Goal: Transaction & Acquisition: Purchase product/service

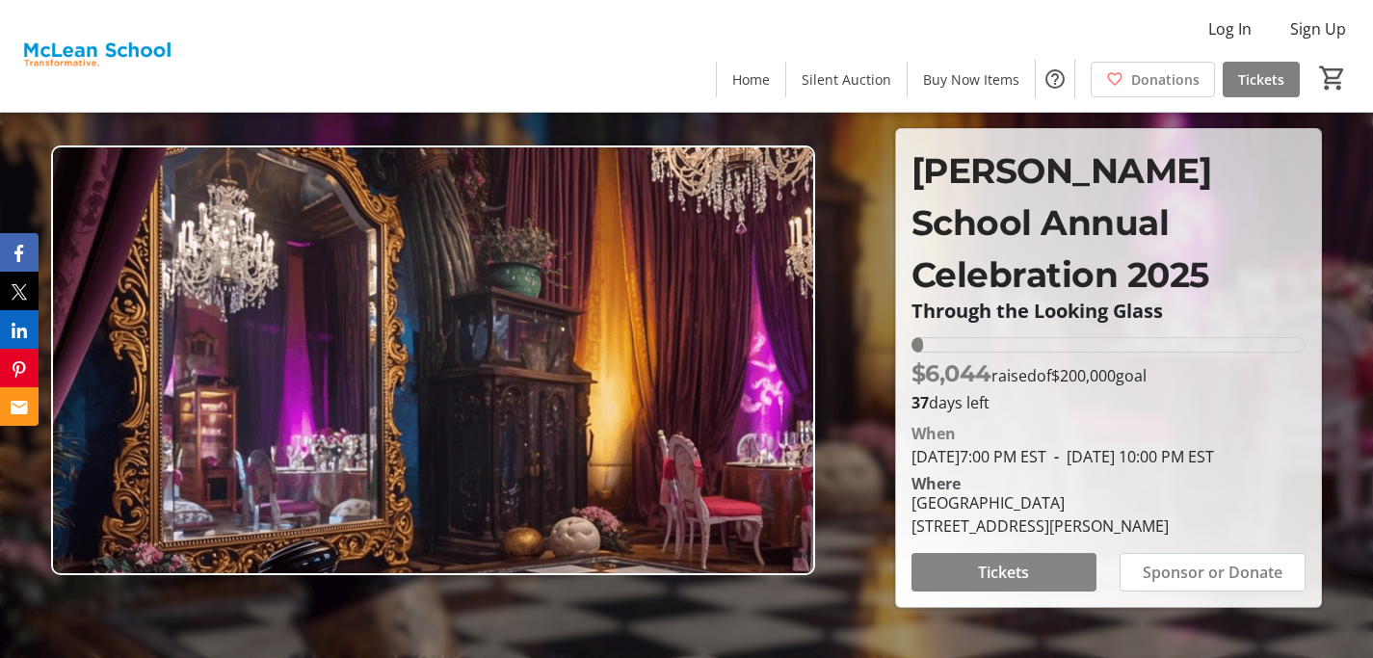
click at [978, 584] on span "Tickets" at bounding box center [1003, 572] width 51 height 23
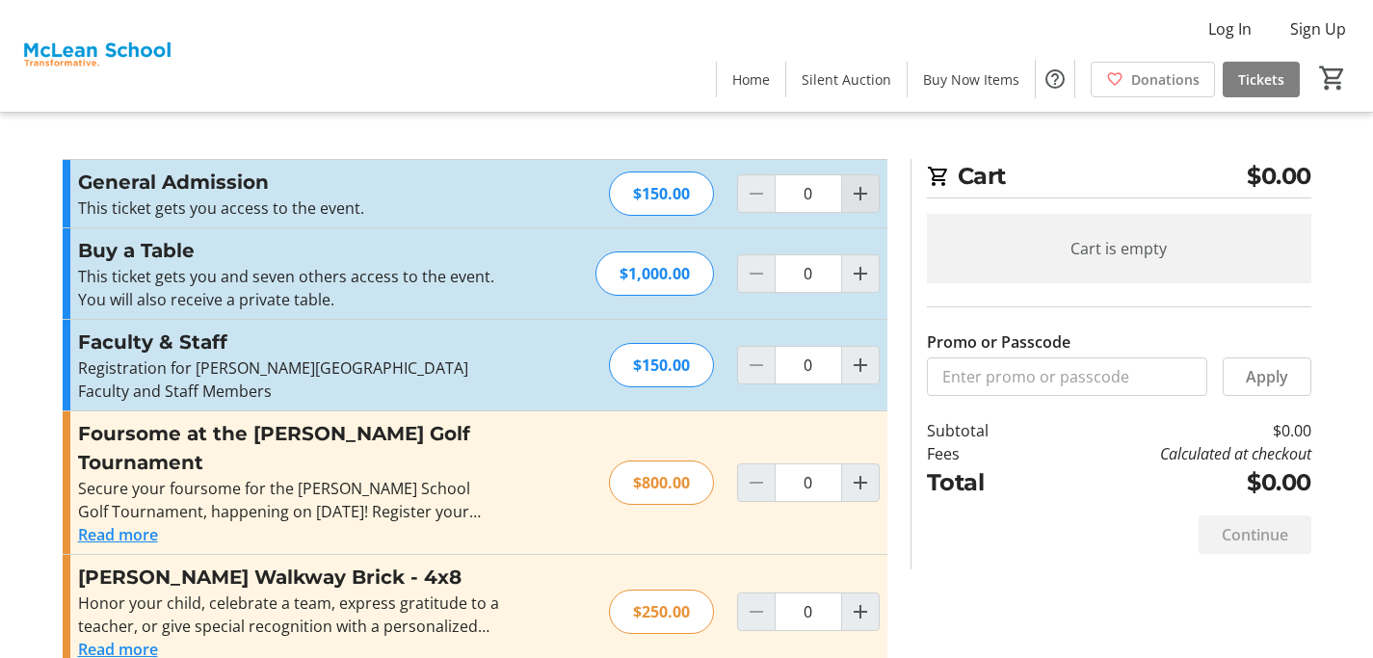
click at [857, 200] on mat-icon "Increment by one" at bounding box center [860, 193] width 23 height 23
type input "2"
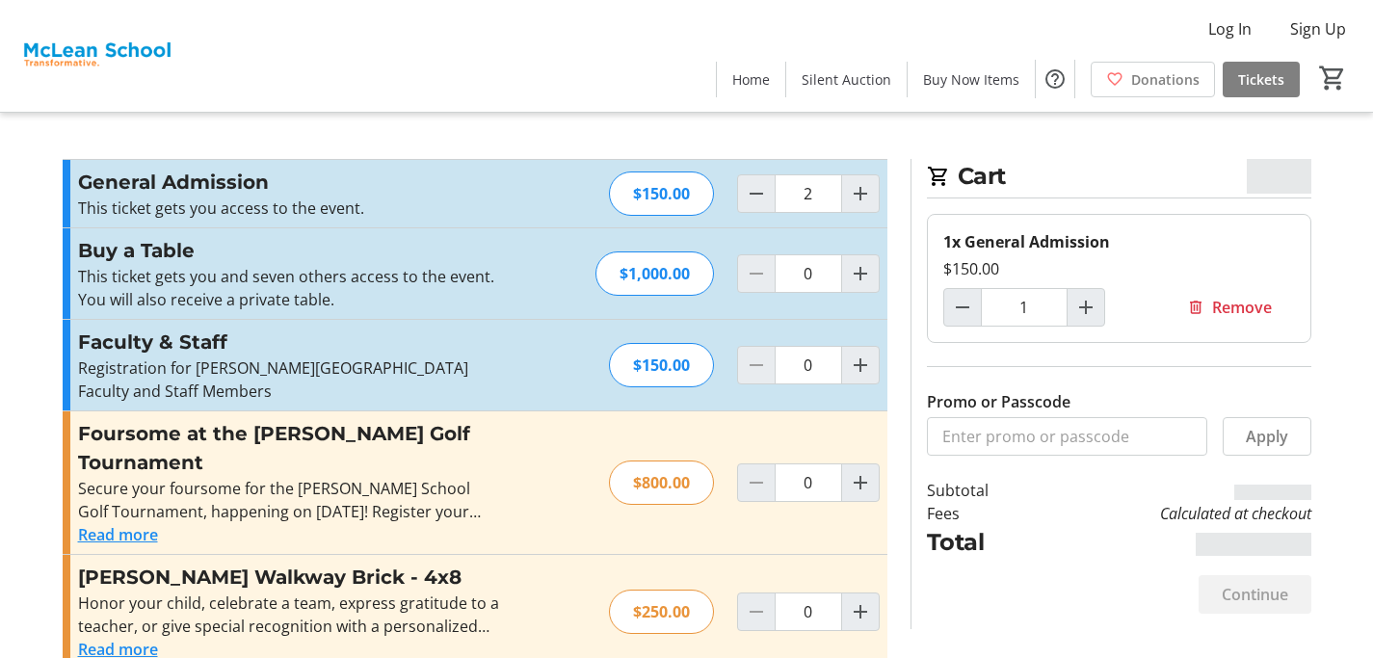
type input "2"
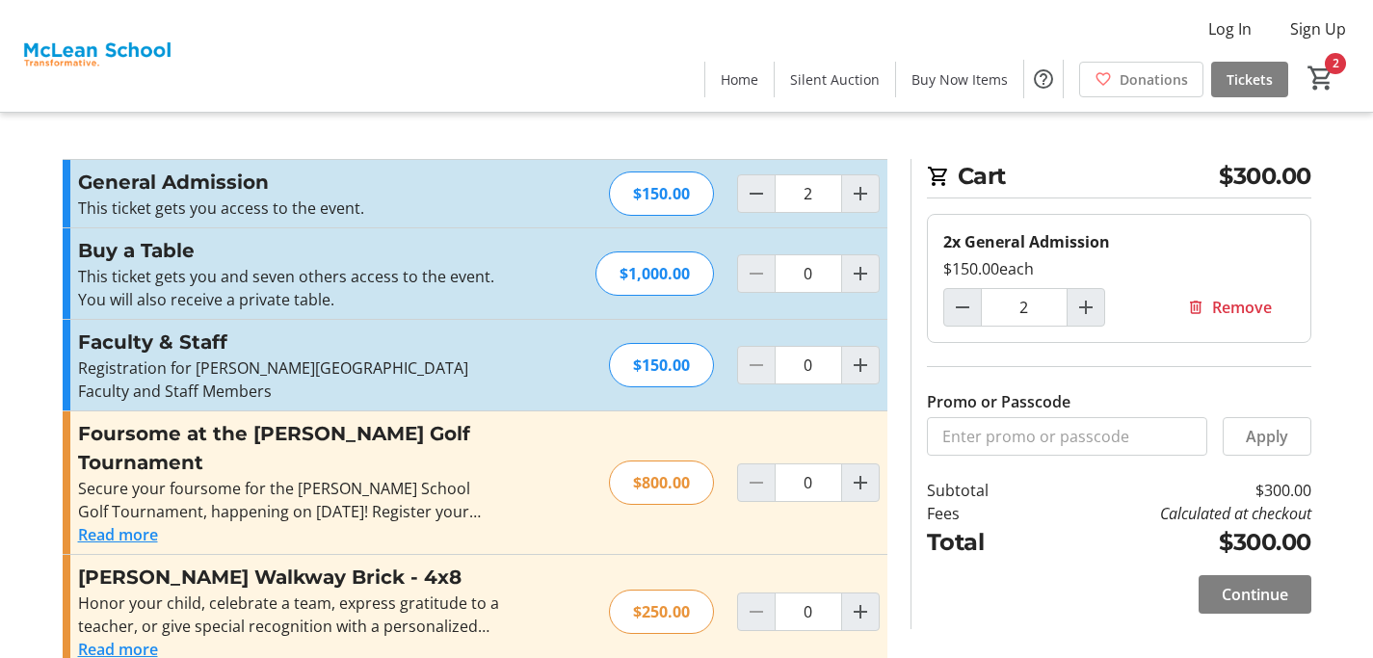
click at [1046, 394] on label "Promo or Passcode" at bounding box center [999, 401] width 144 height 23
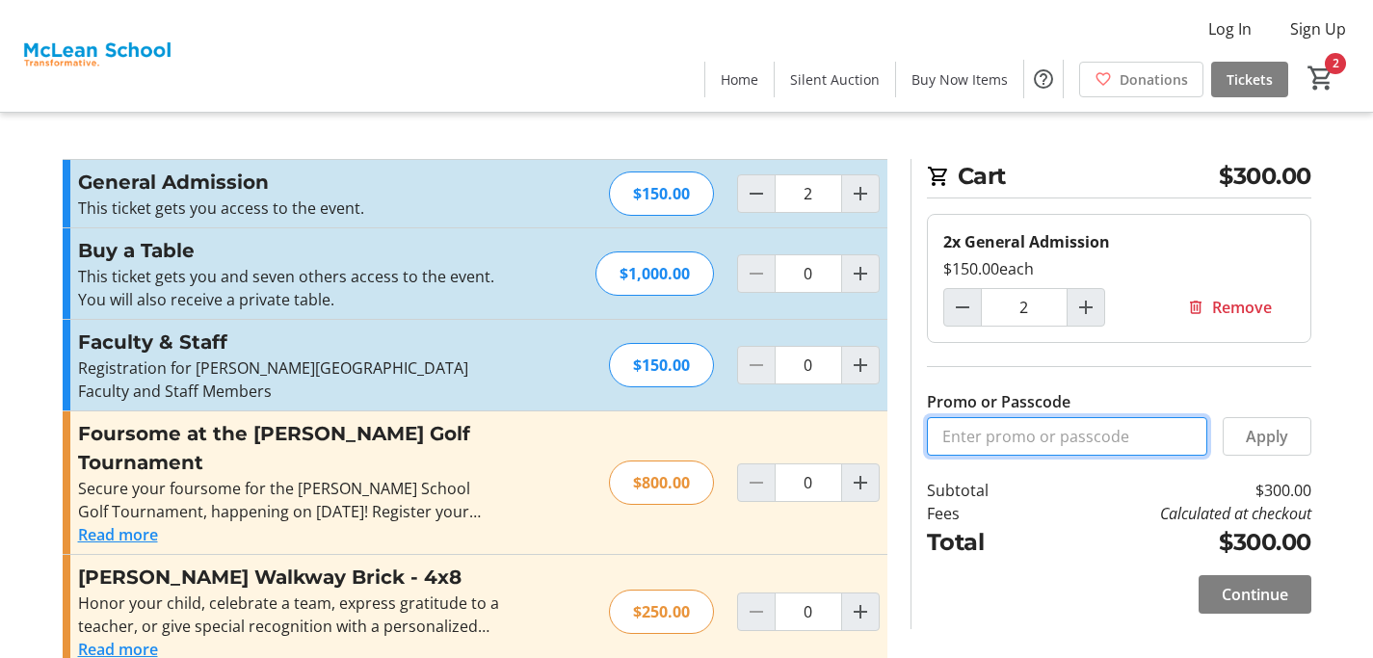
click at [1046, 417] on input "Promo or Passcode" at bounding box center [1067, 436] width 280 height 39
paste input "COMMUNITY"
type input "COMMUNITY"
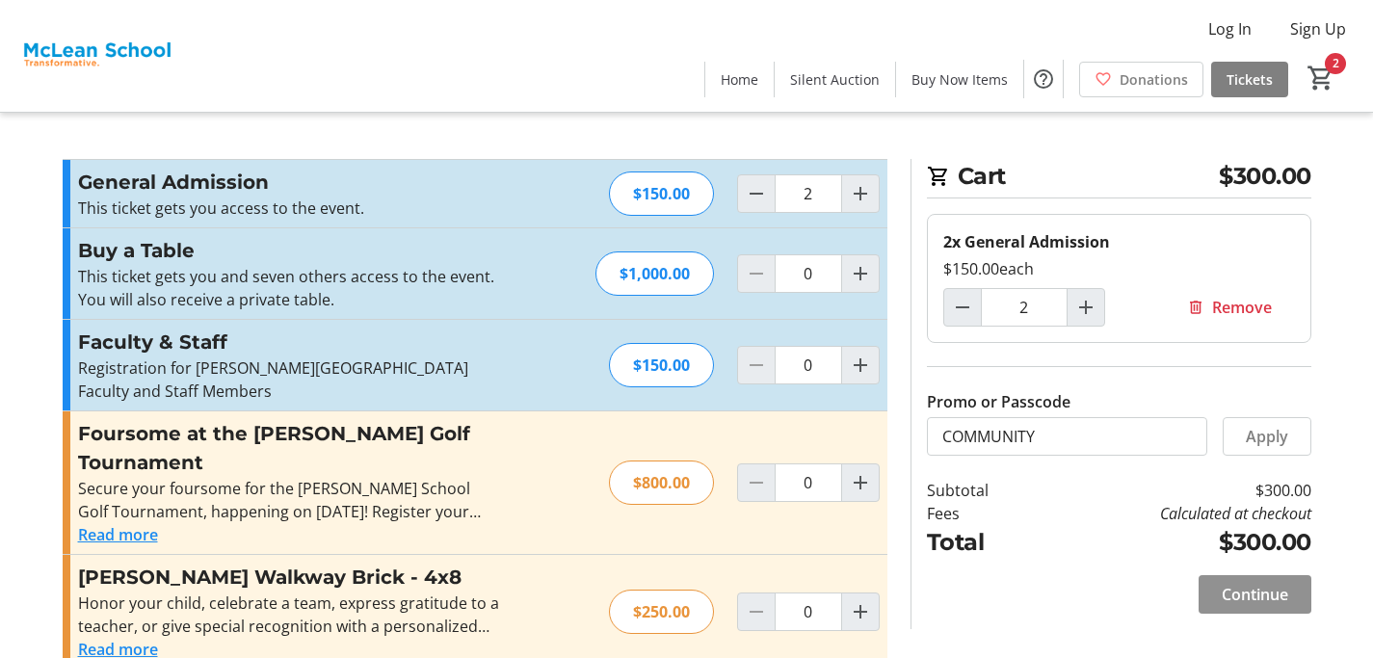
click at [1228, 588] on span "Continue" at bounding box center [1255, 594] width 66 height 23
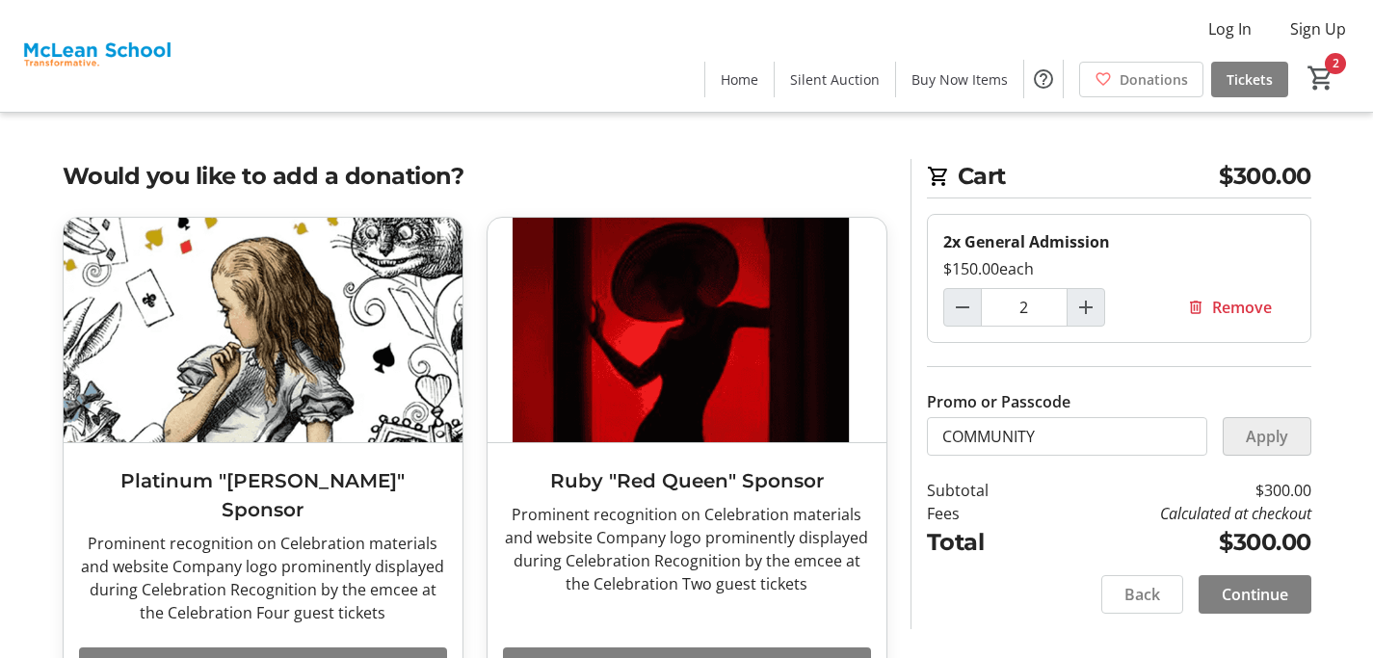
click at [1259, 427] on span "Apply" at bounding box center [1267, 436] width 42 height 23
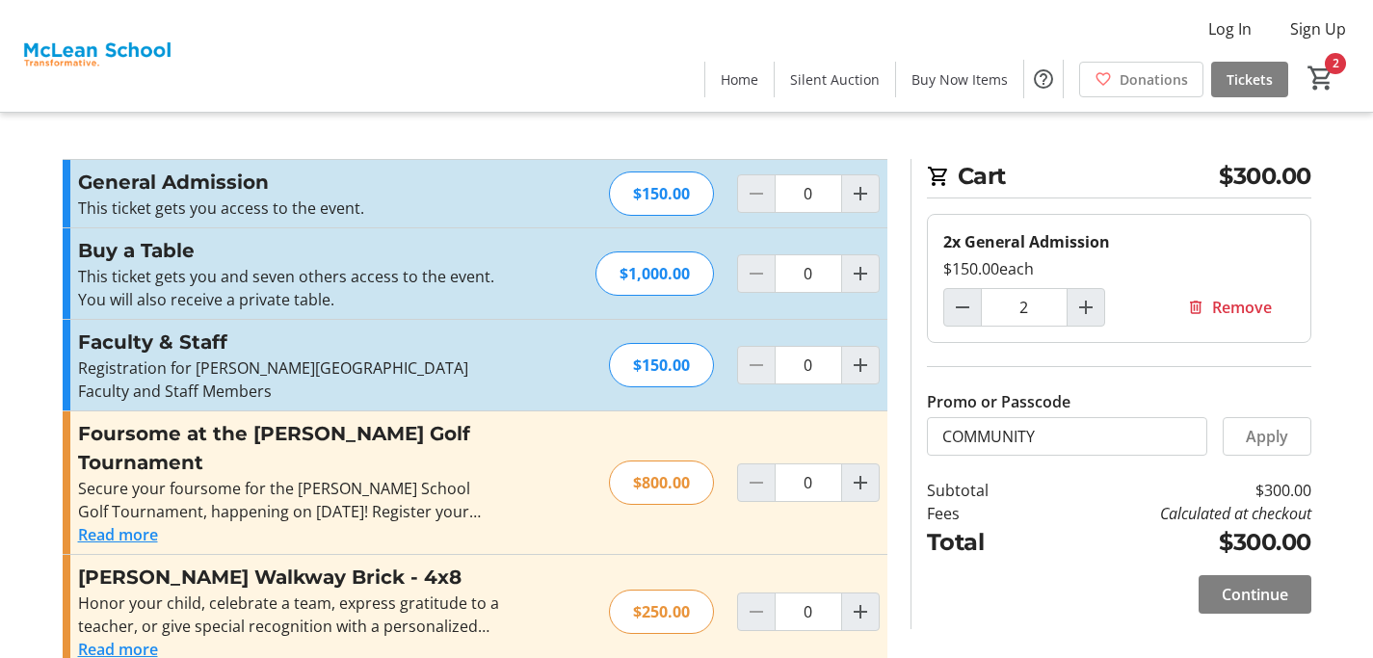
type input "2"
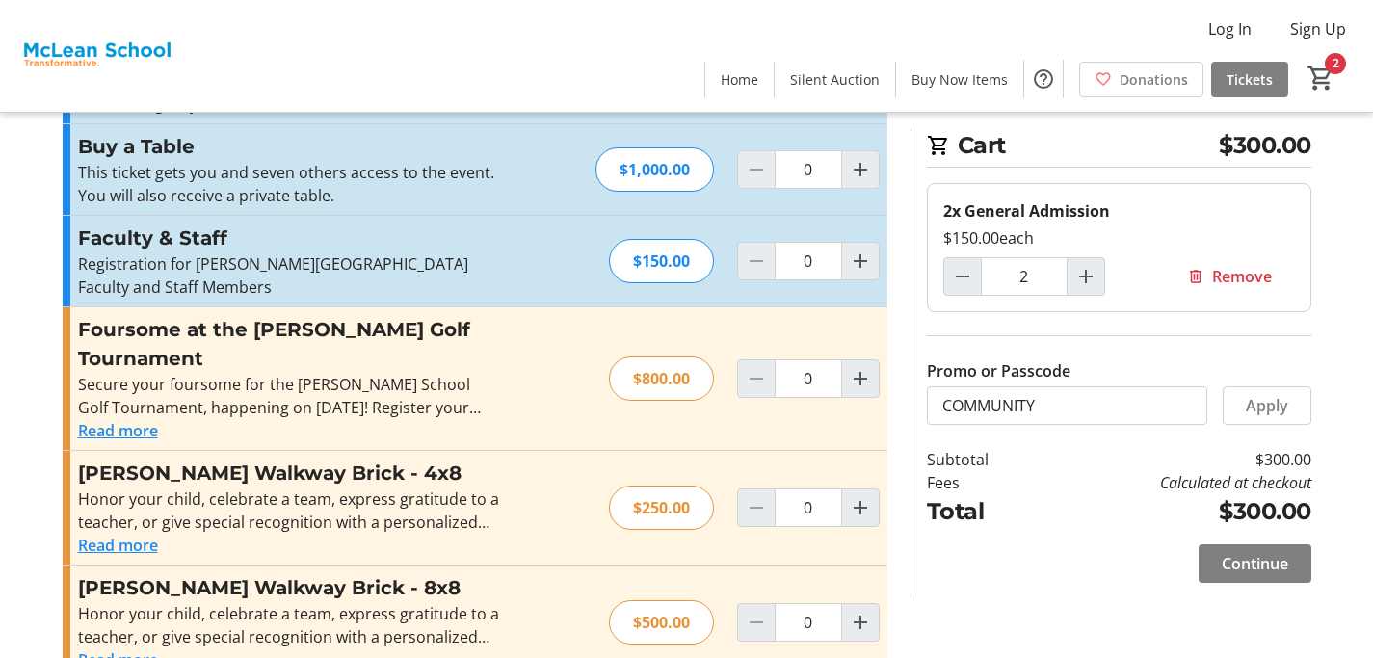
scroll to position [99, 0]
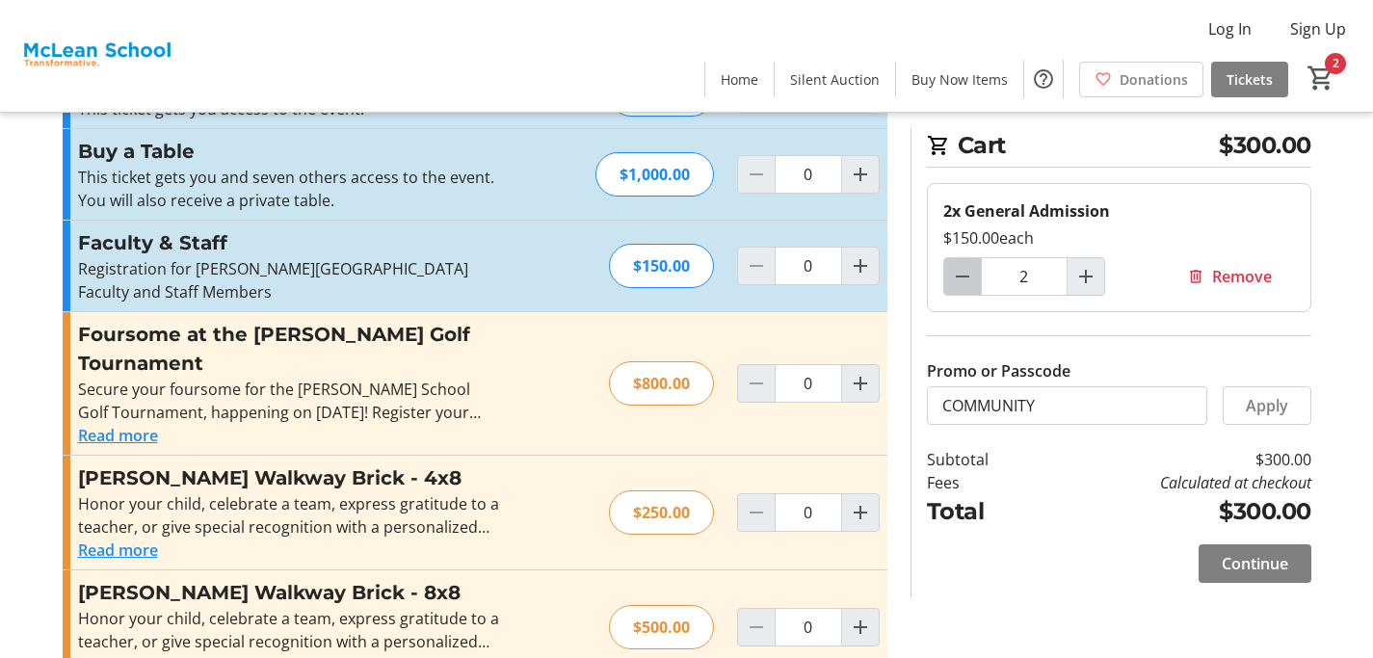
click at [958, 279] on mat-icon "Decrement by one" at bounding box center [962, 276] width 23 height 23
type input "0"
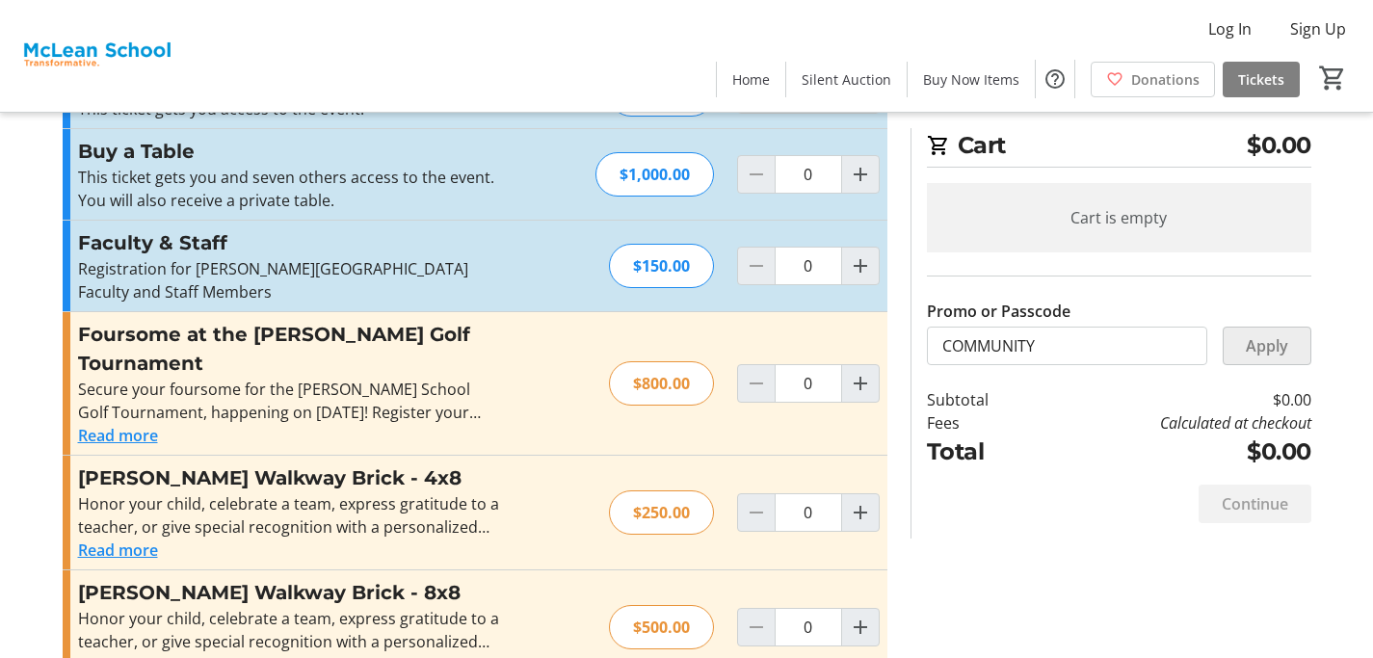
click at [1266, 352] on span "Apply" at bounding box center [1267, 345] width 42 height 23
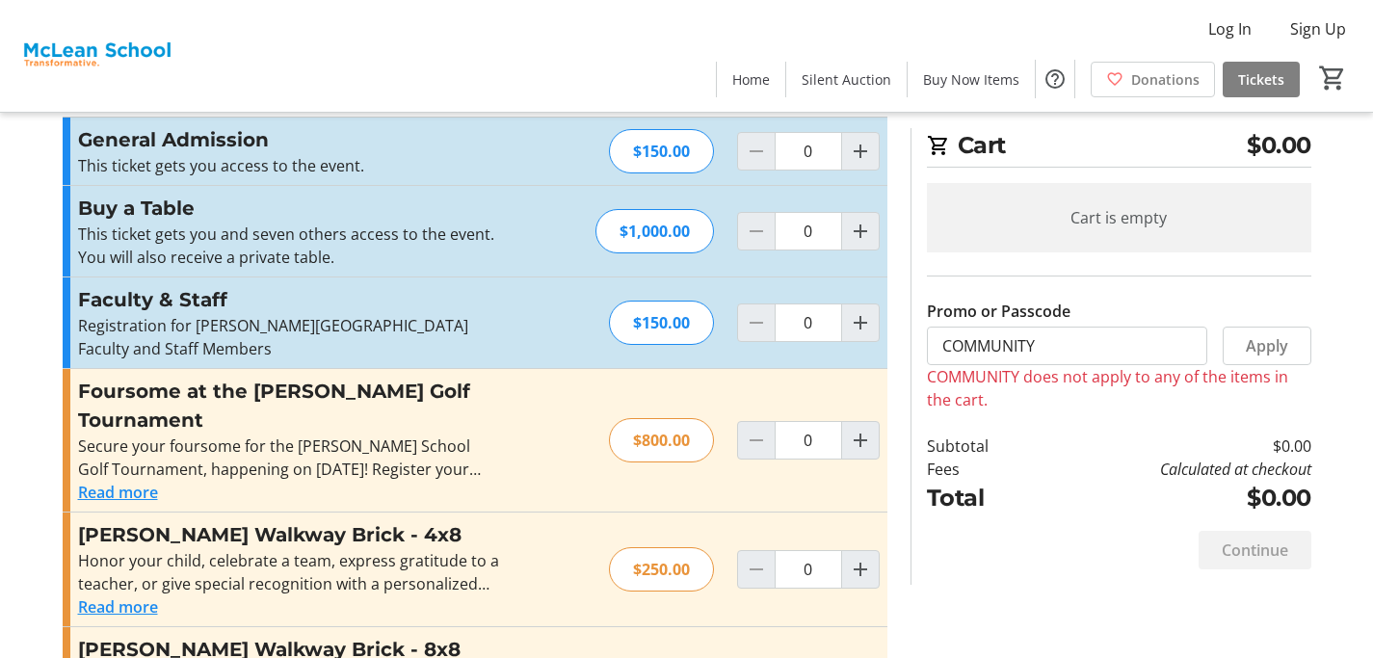
scroll to position [0, 0]
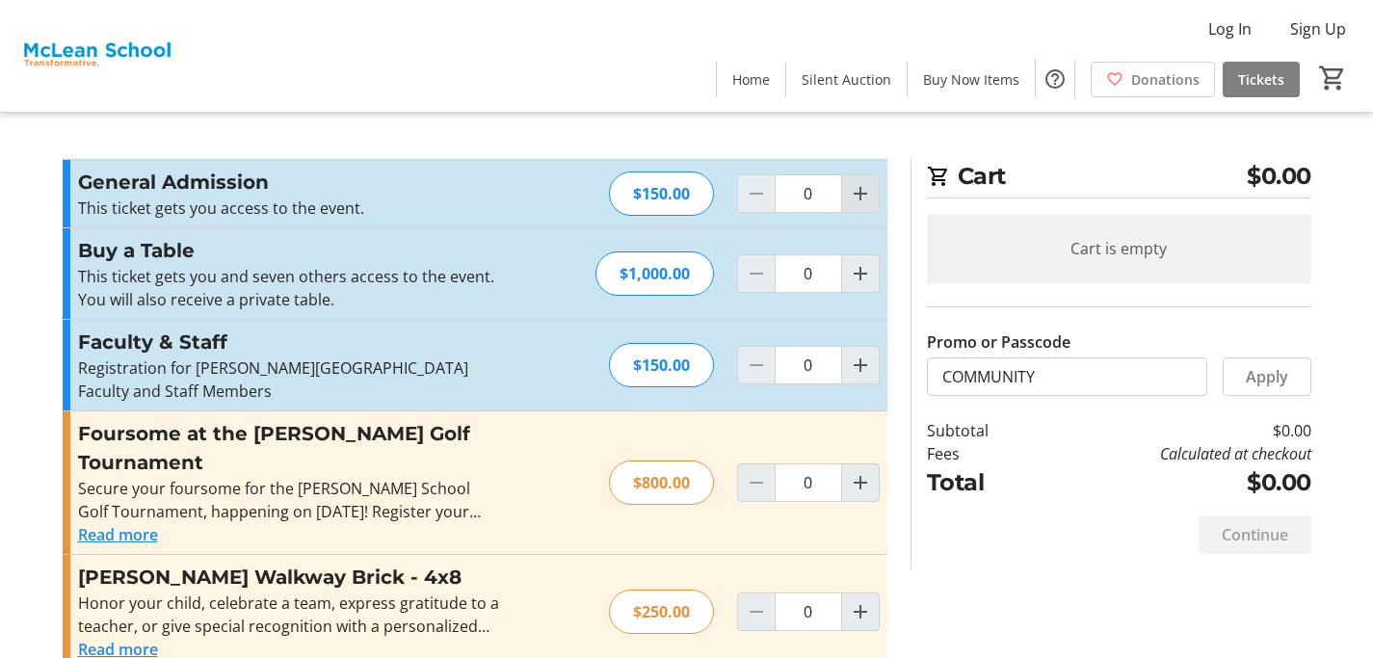
click at [856, 195] on mat-icon "Increment by one" at bounding box center [860, 193] width 23 height 23
type input "2"
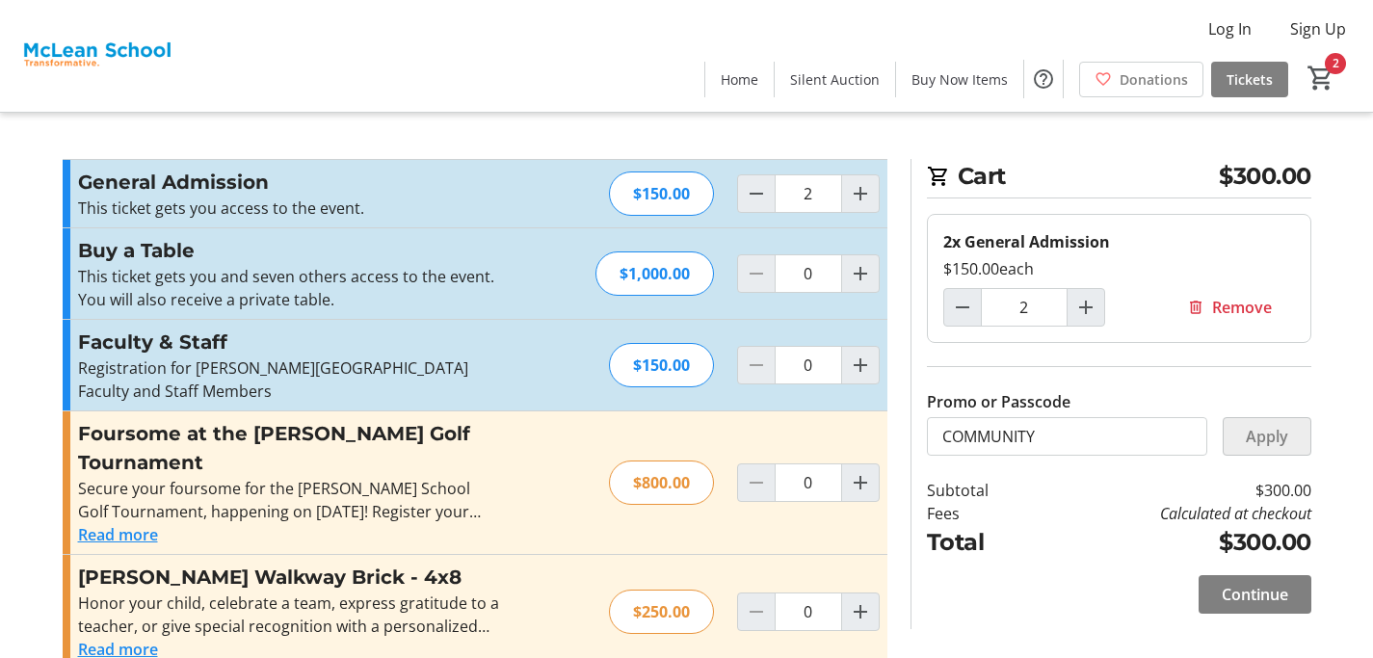
click at [1271, 449] on span at bounding box center [1267, 436] width 87 height 46
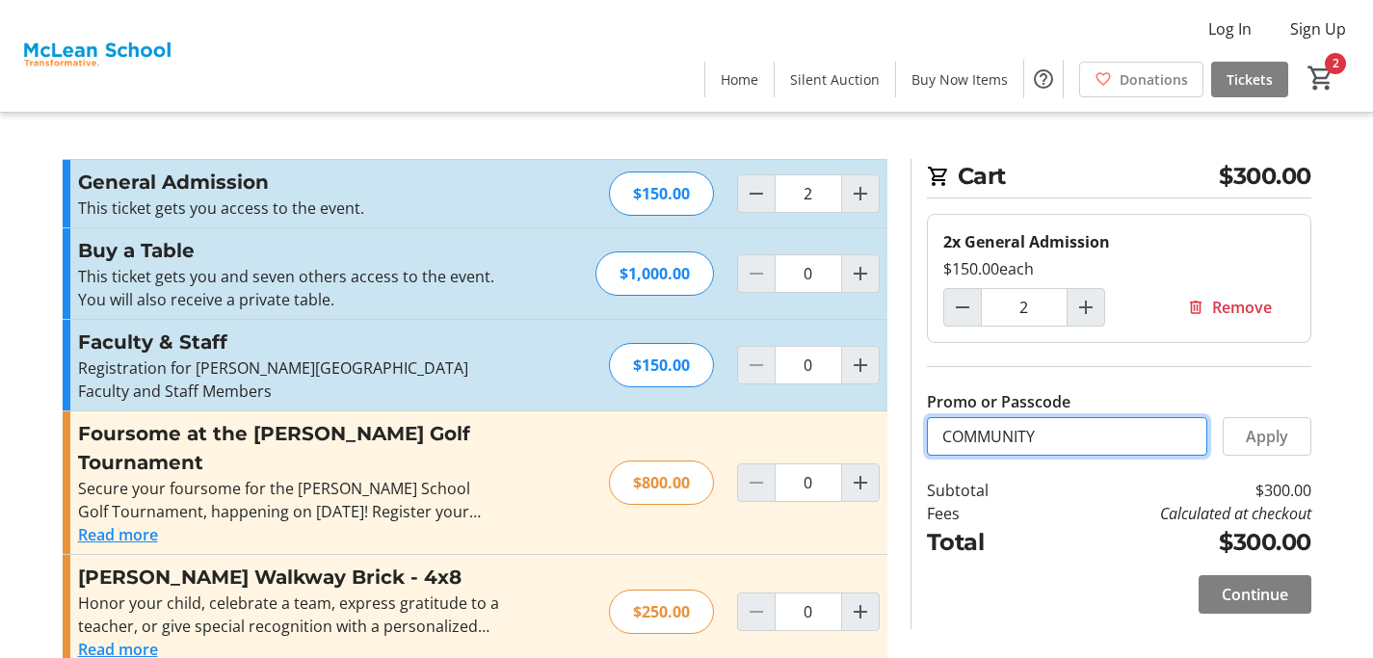
click at [1081, 443] on input "COMMUNITY" at bounding box center [1067, 436] width 280 height 39
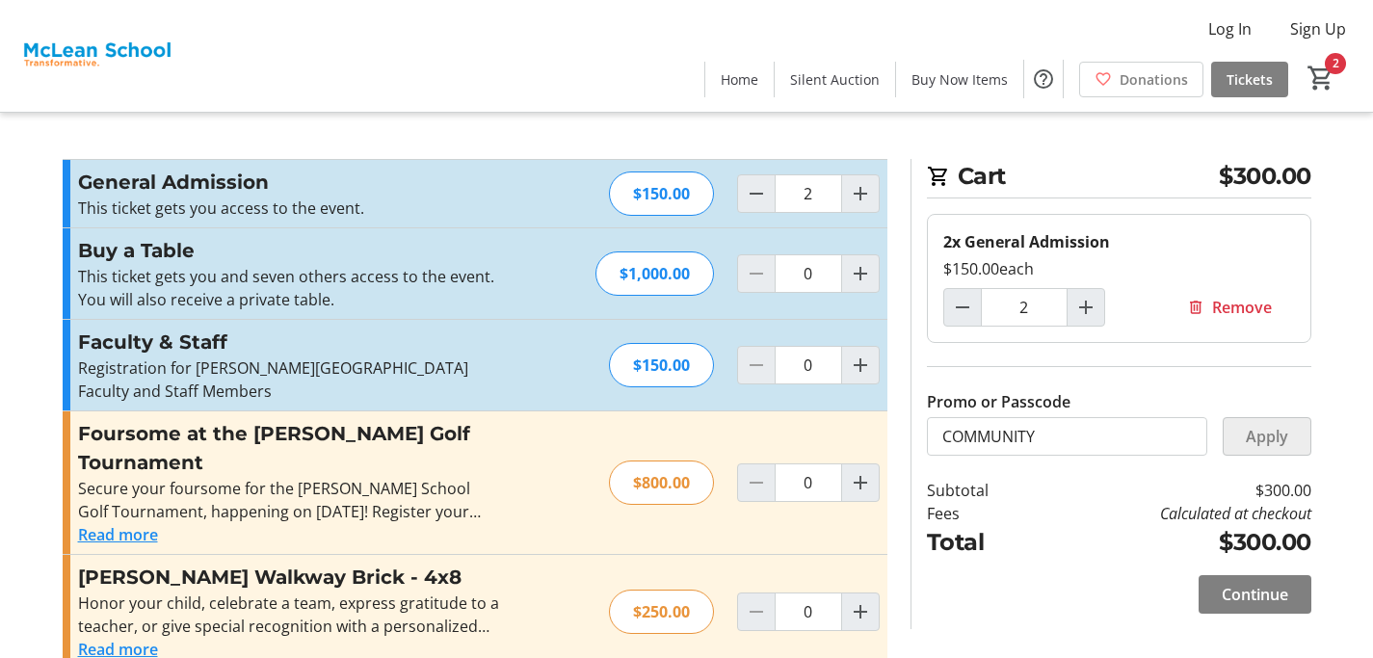
click at [1262, 428] on span "Apply" at bounding box center [1267, 436] width 42 height 23
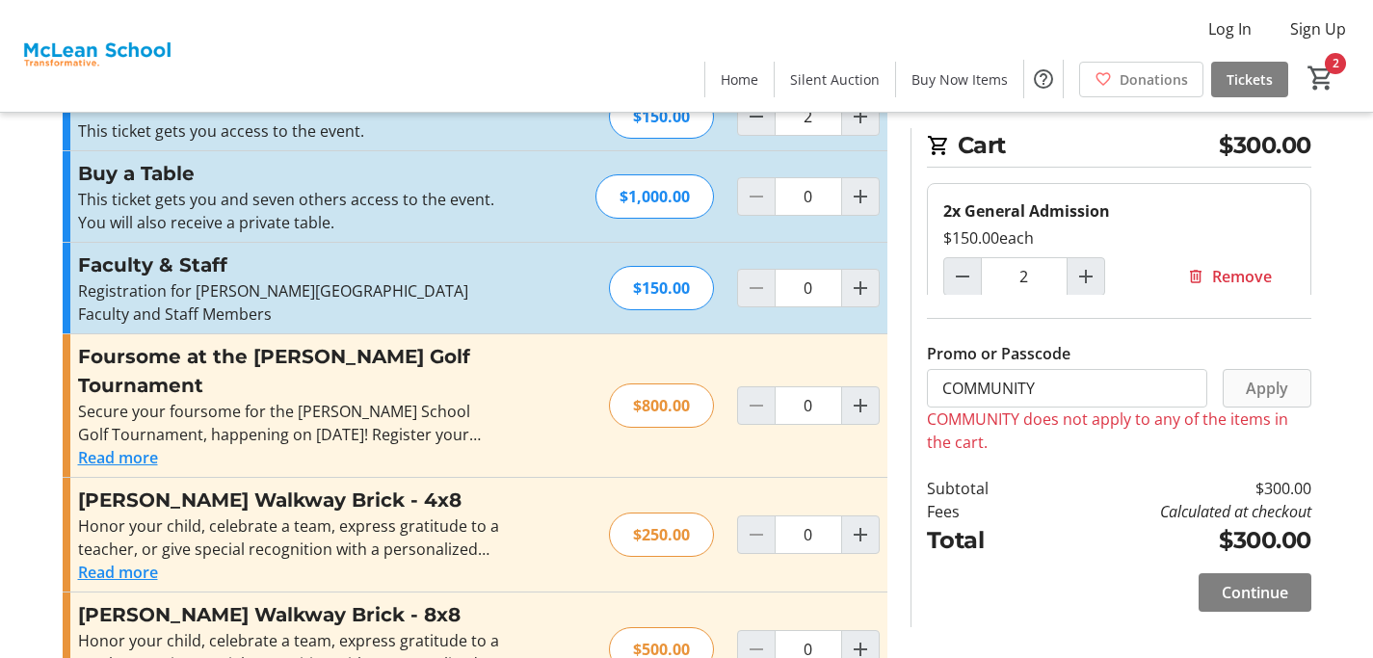
scroll to position [125, 0]
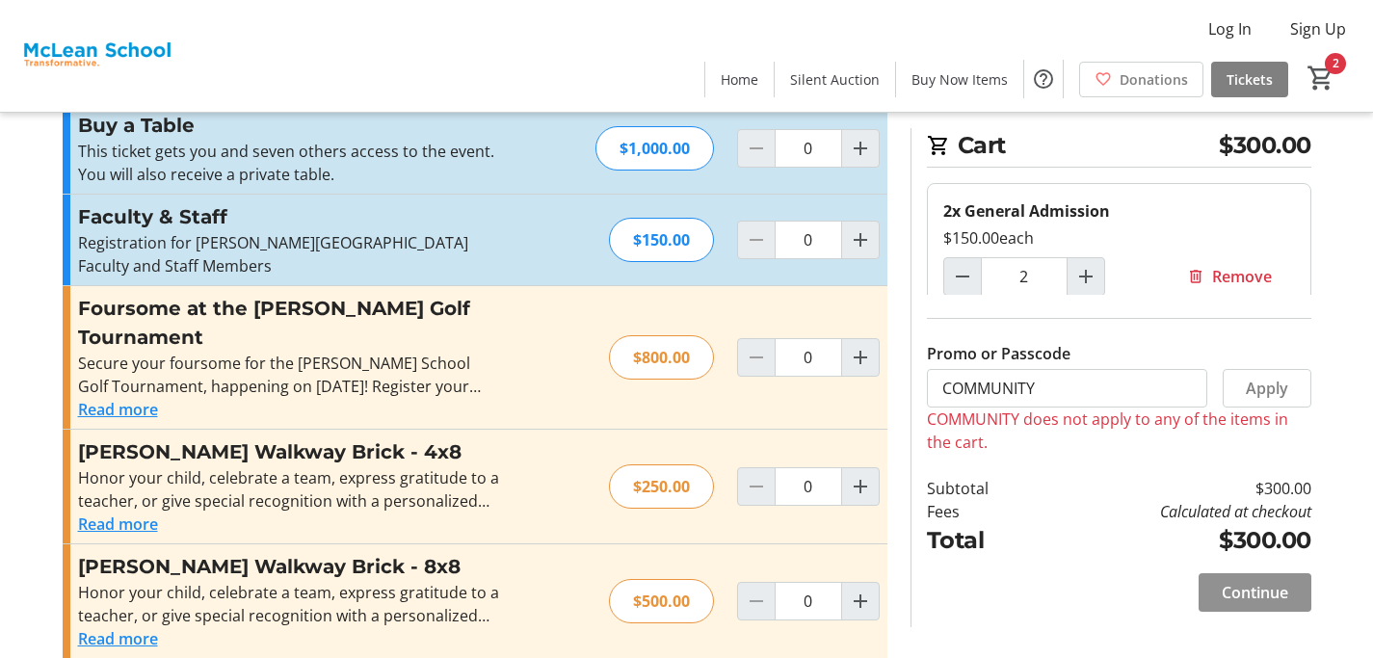
click at [1268, 590] on span "Continue" at bounding box center [1255, 592] width 66 height 23
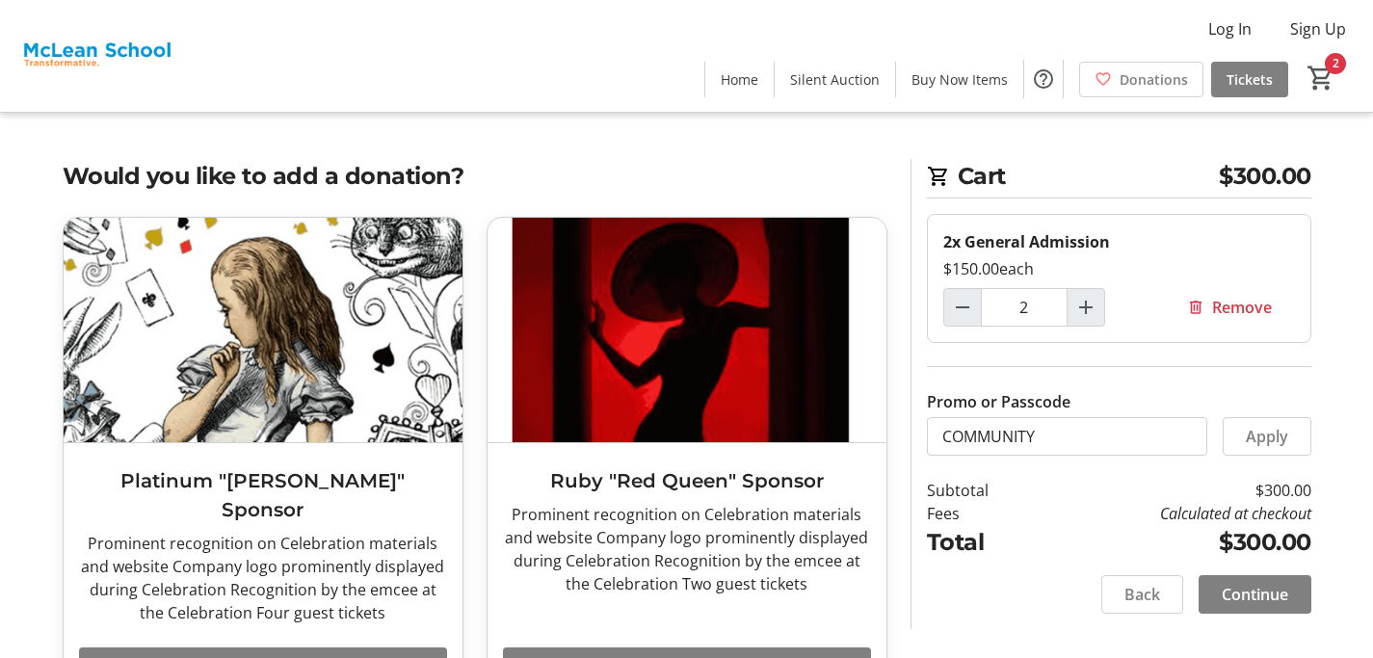
scroll to position [4, 0]
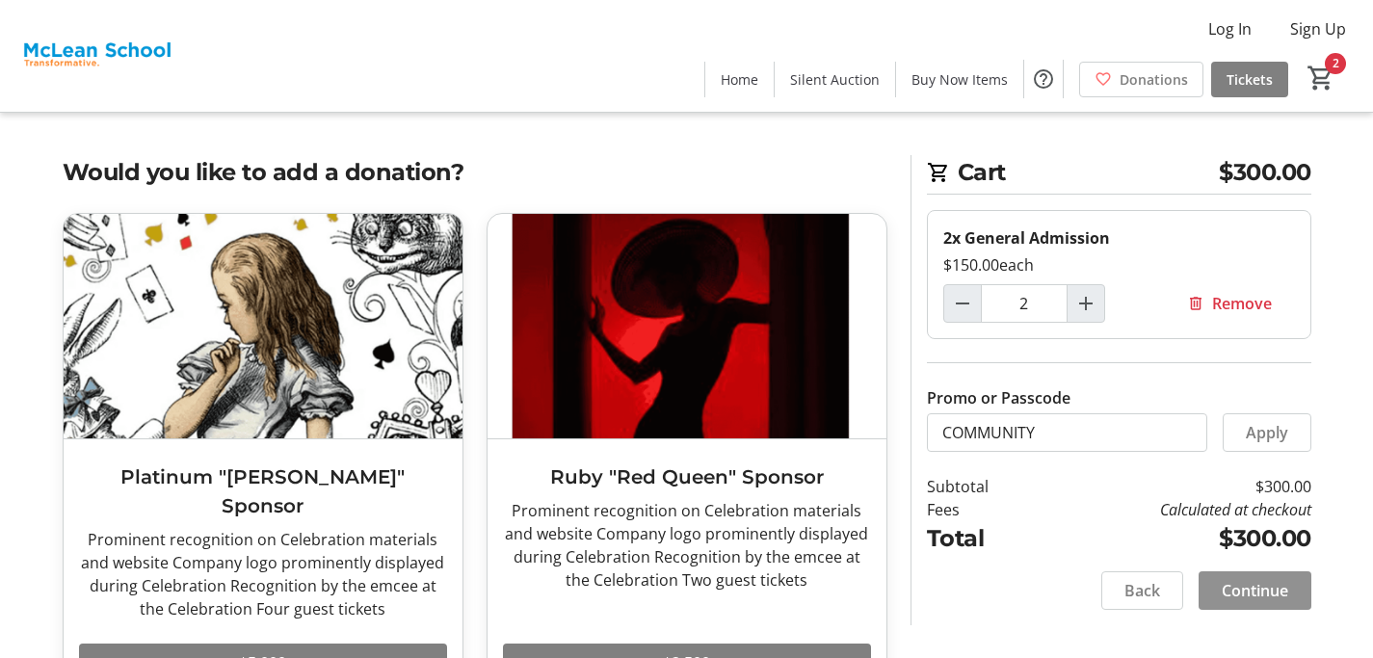
click at [1261, 592] on span "Continue" at bounding box center [1255, 590] width 66 height 23
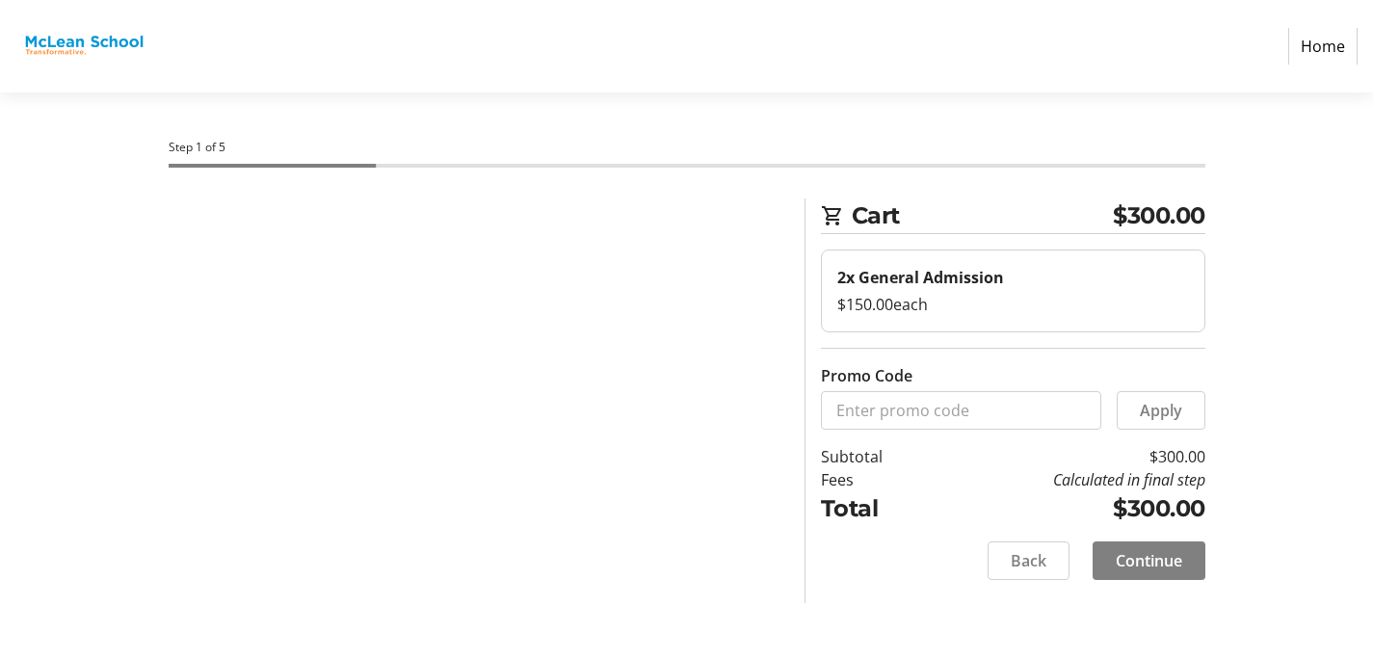
select select
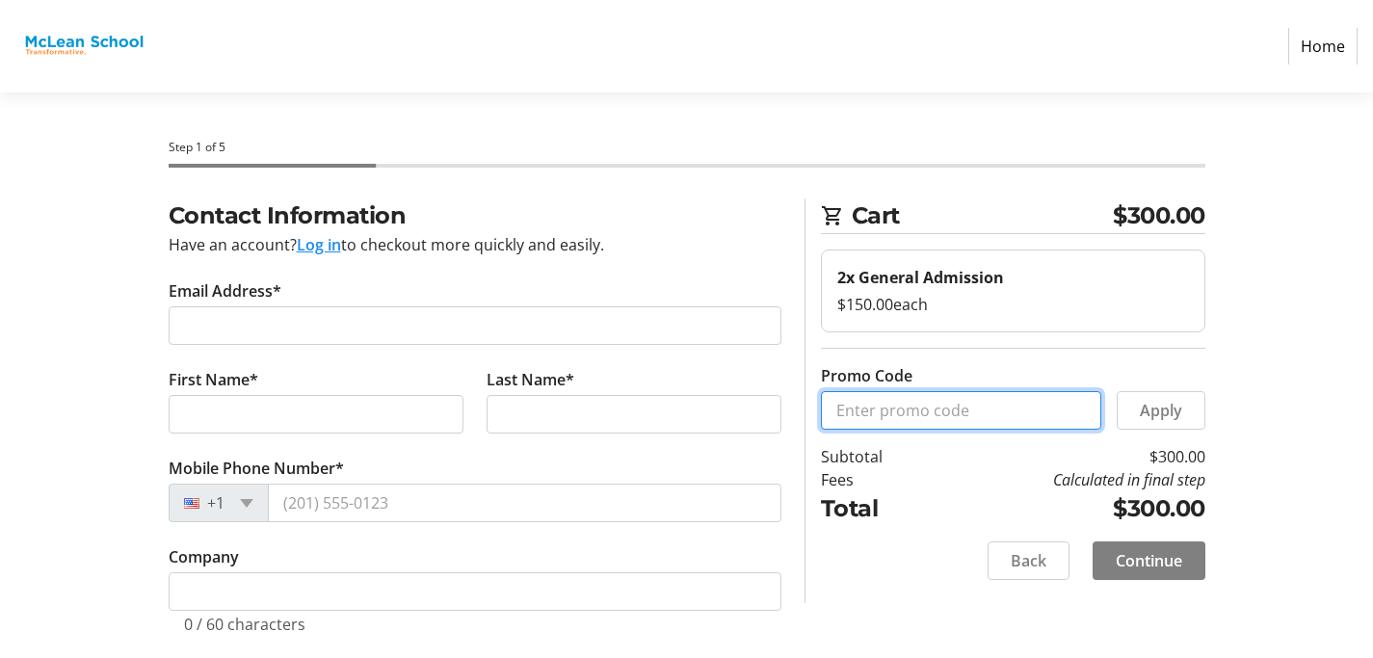
click at [933, 395] on input "Promo Code" at bounding box center [961, 410] width 280 height 39
paste input "COMMUNITY"
type input "COMMUNITY"
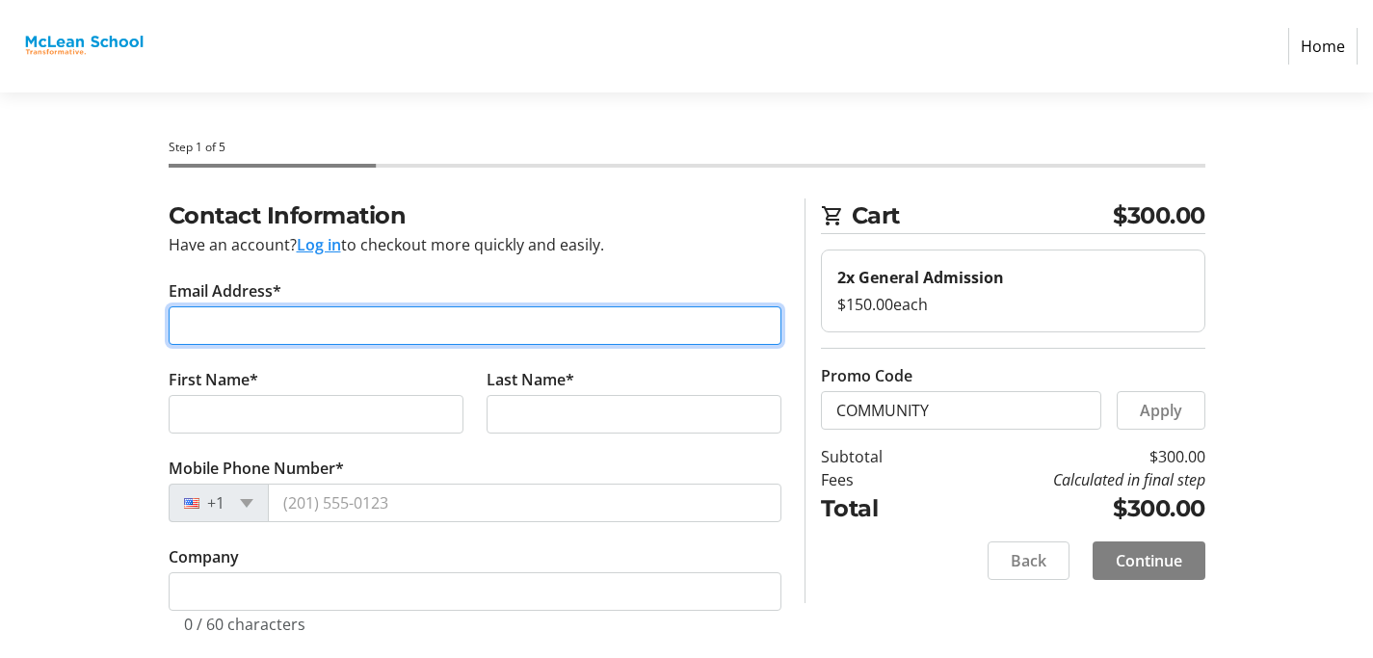
click at [275, 317] on input "Email Address*" at bounding box center [475, 325] width 613 height 39
type input "[EMAIL_ADDRESS][DOMAIN_NAME]"
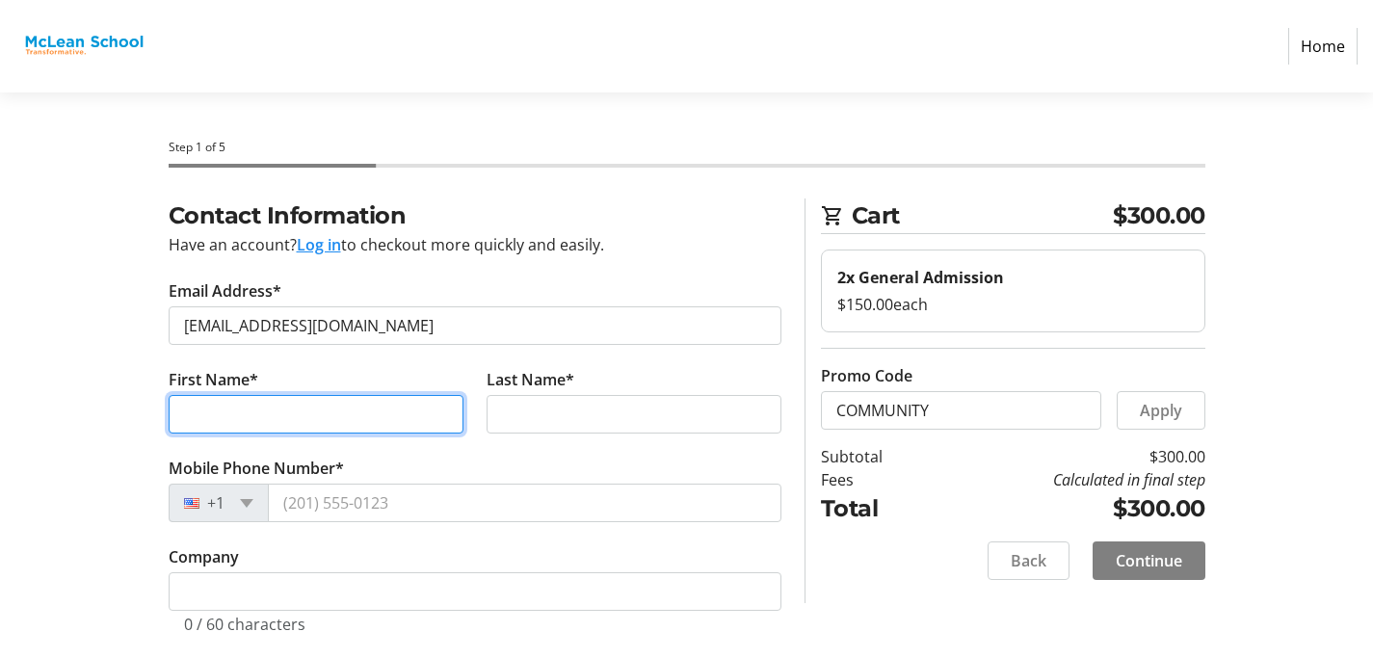
type input "[PERSON_NAME]"
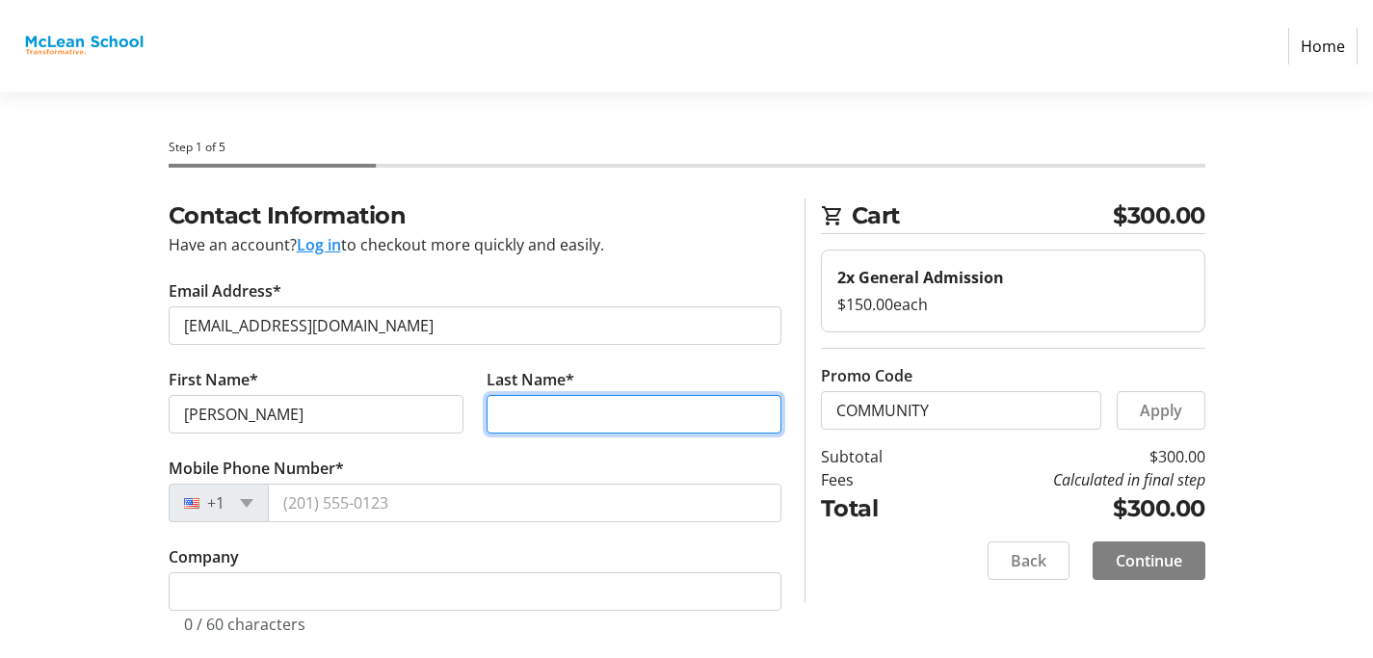
type input "[PERSON_NAME]"
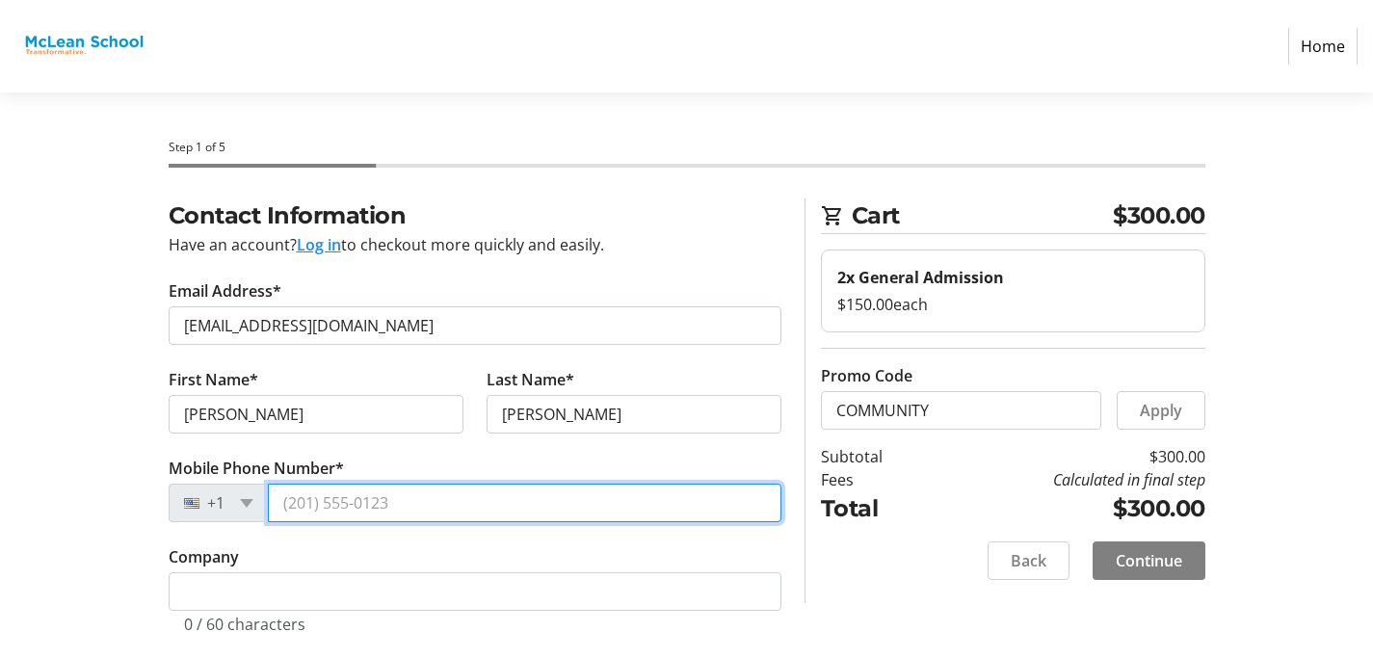
type input "[PHONE_NUMBER]"
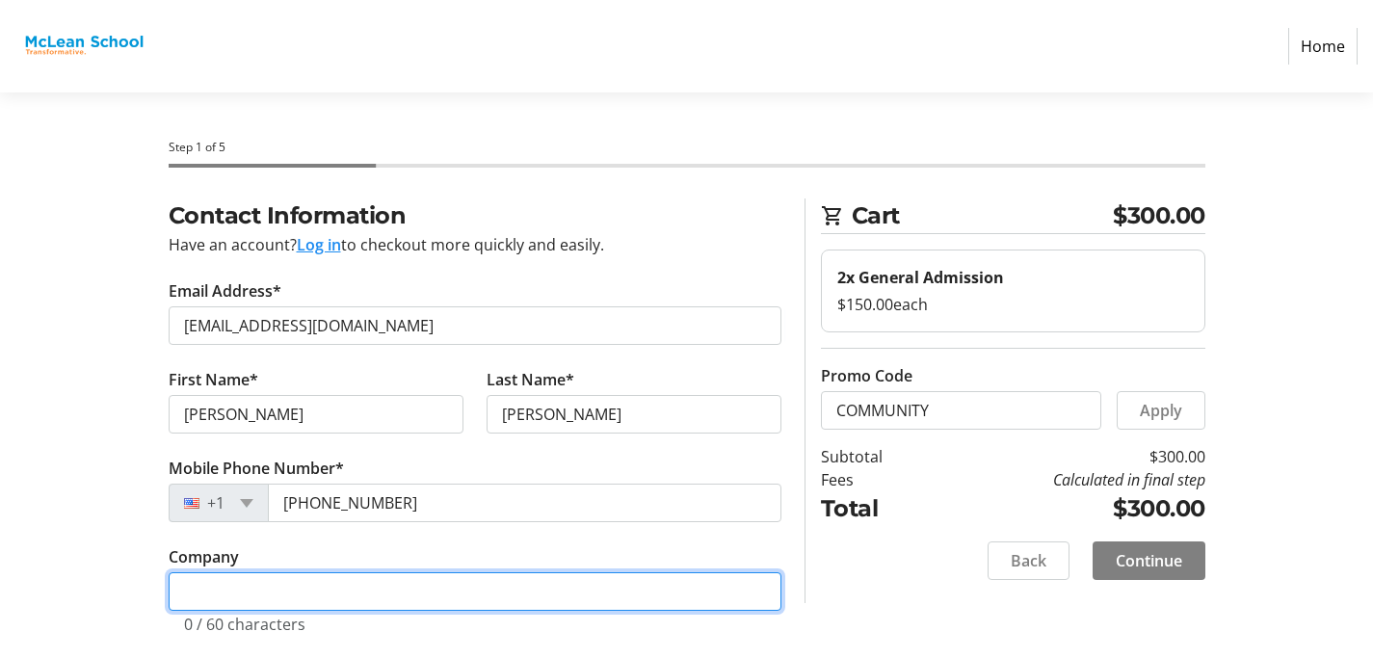
type input "[PERSON_NAME] School of Potomac"
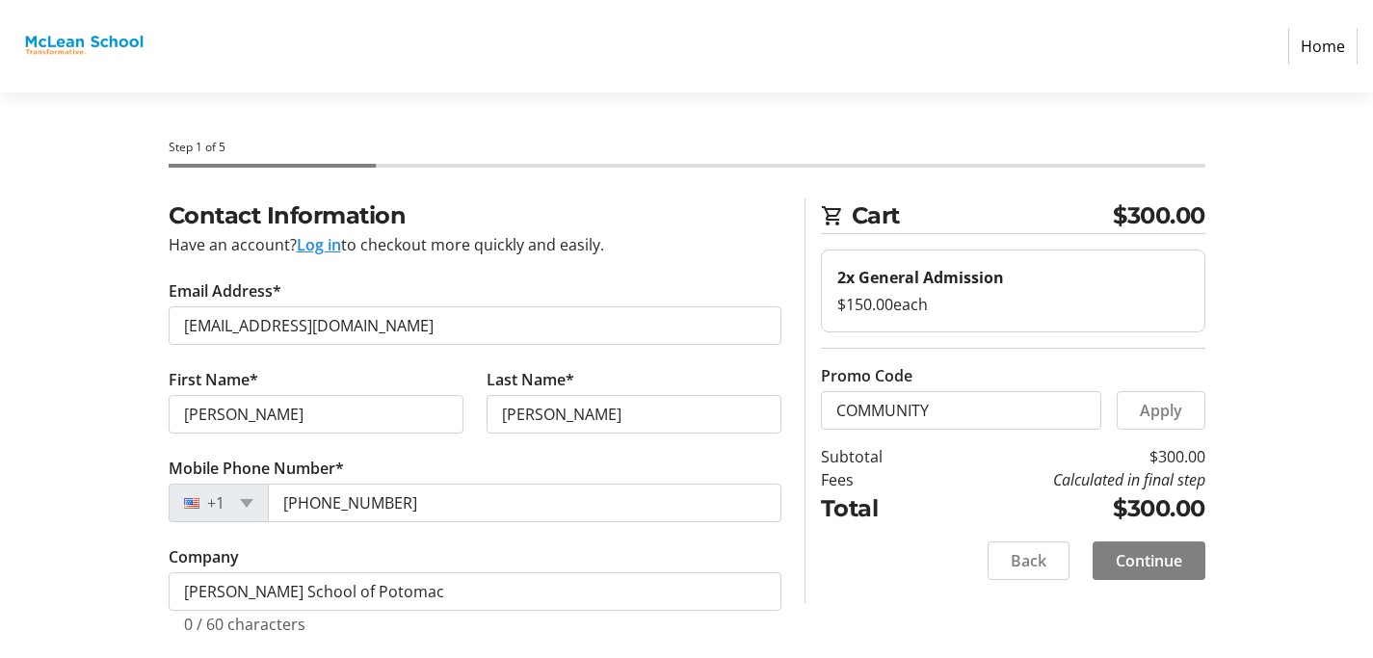
type input "[STREET_ADDRESS]"
type input "Potomac"
type input "20854"
select select "US"
select select "MD"
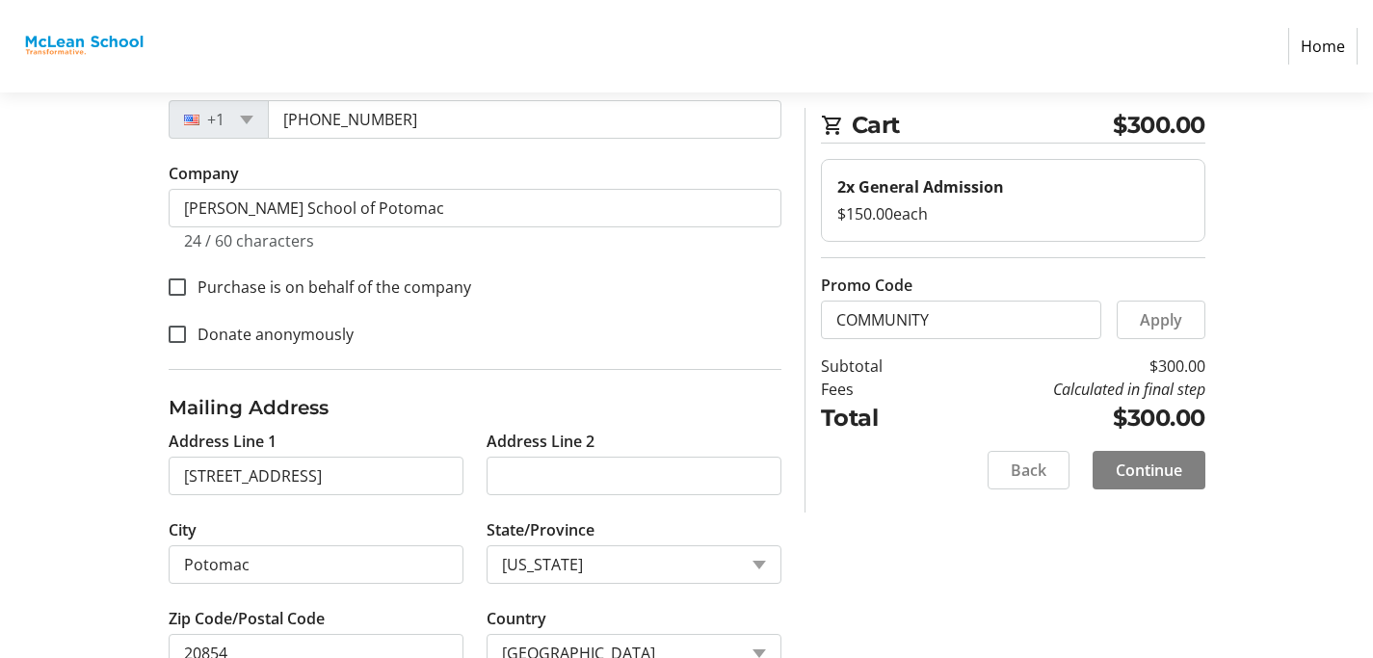
scroll to position [444, 0]
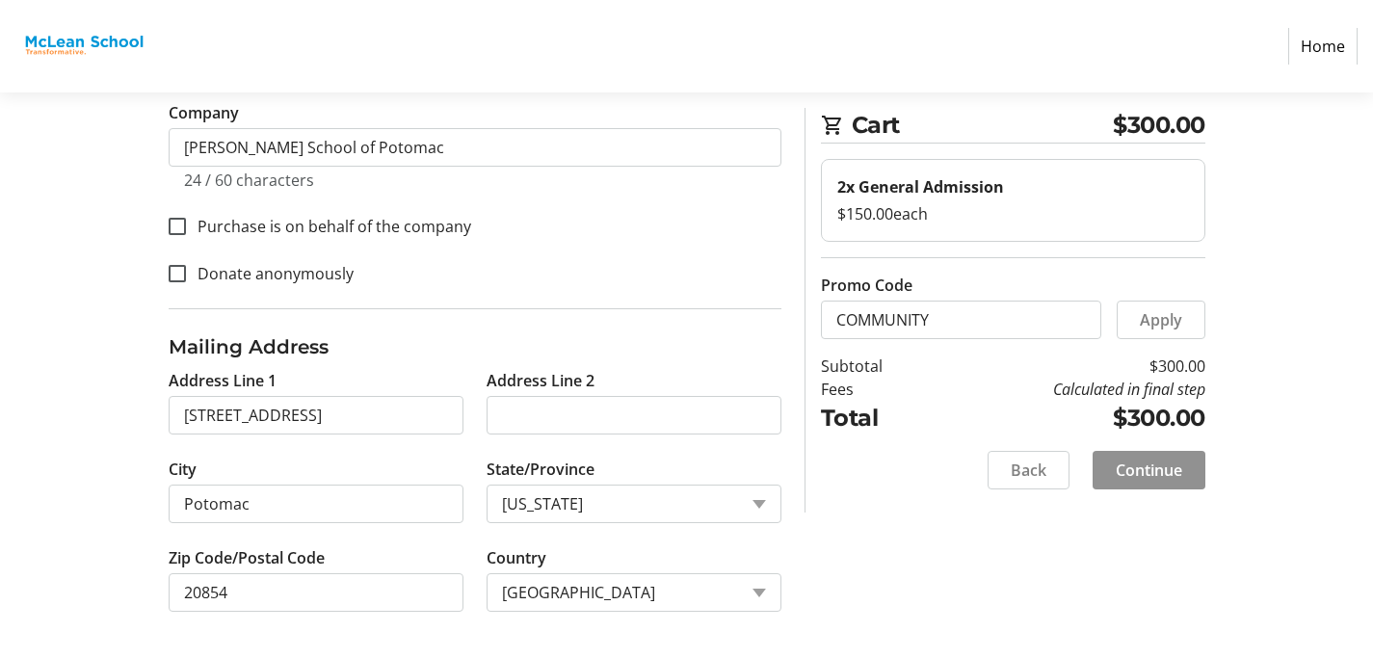
click at [1119, 469] on span "Continue" at bounding box center [1149, 470] width 66 height 23
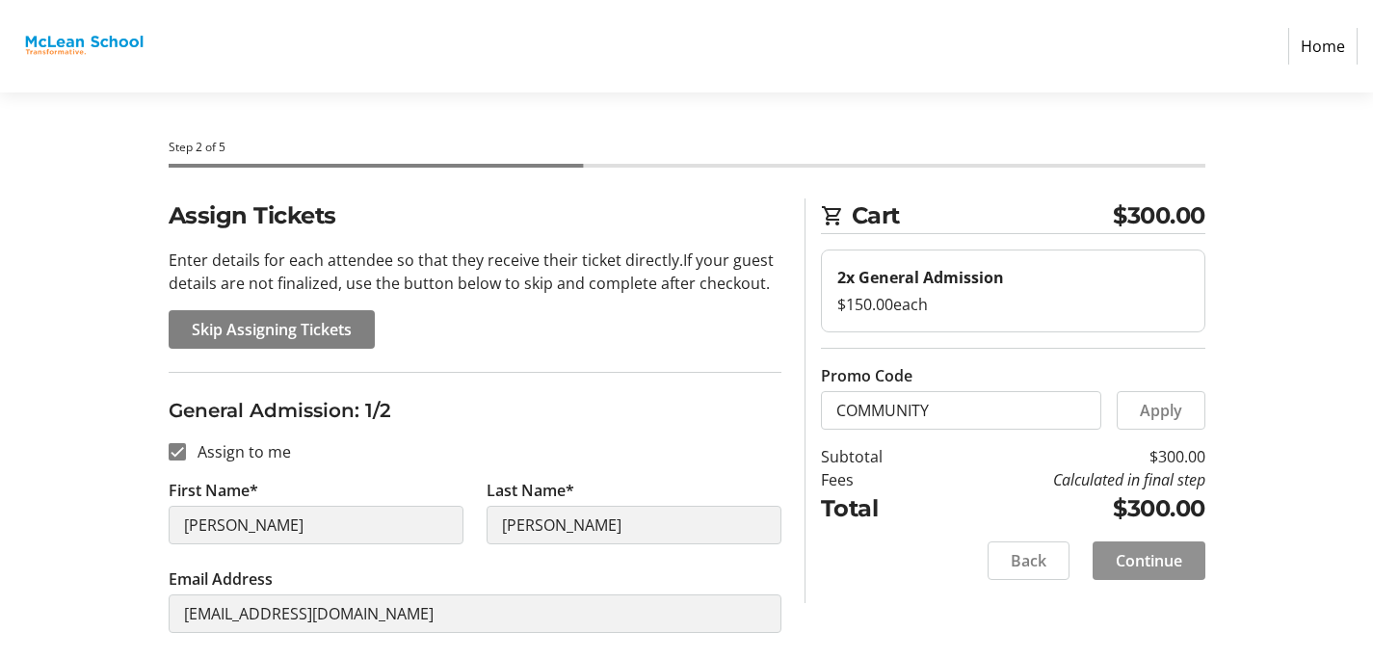
click at [1154, 553] on span "Continue" at bounding box center [1149, 560] width 66 height 23
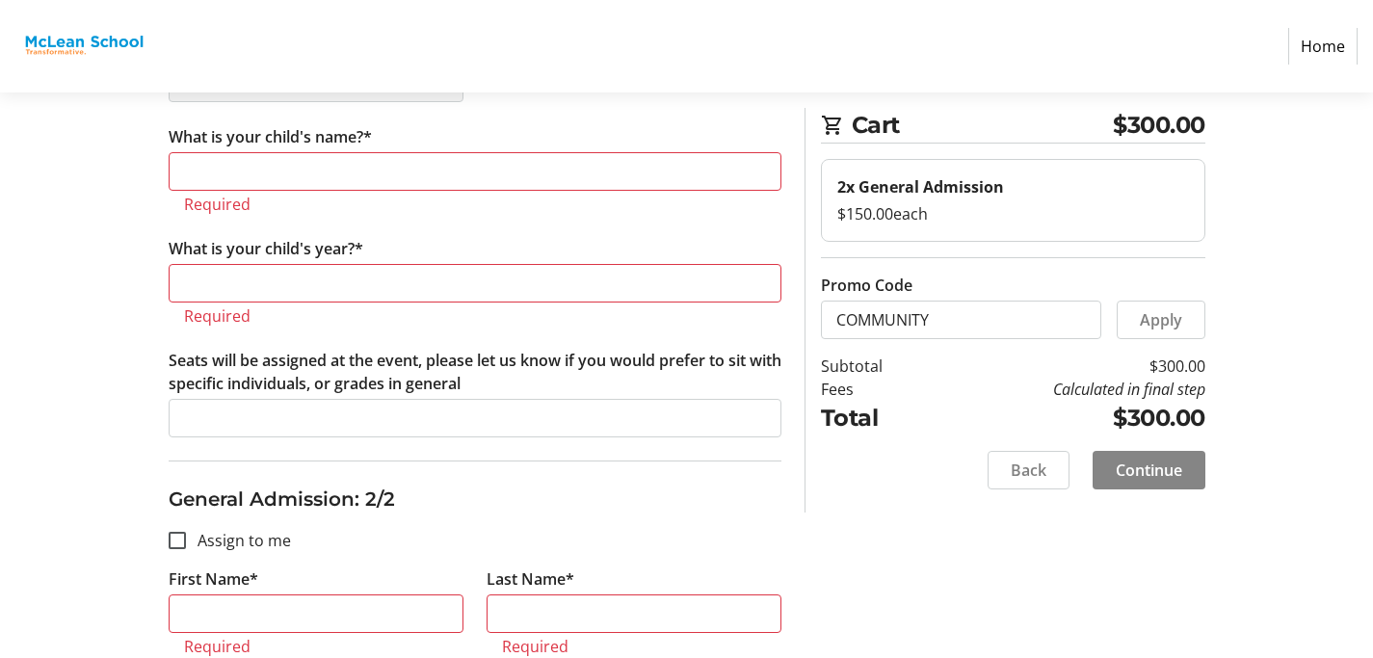
scroll to position [710, 0]
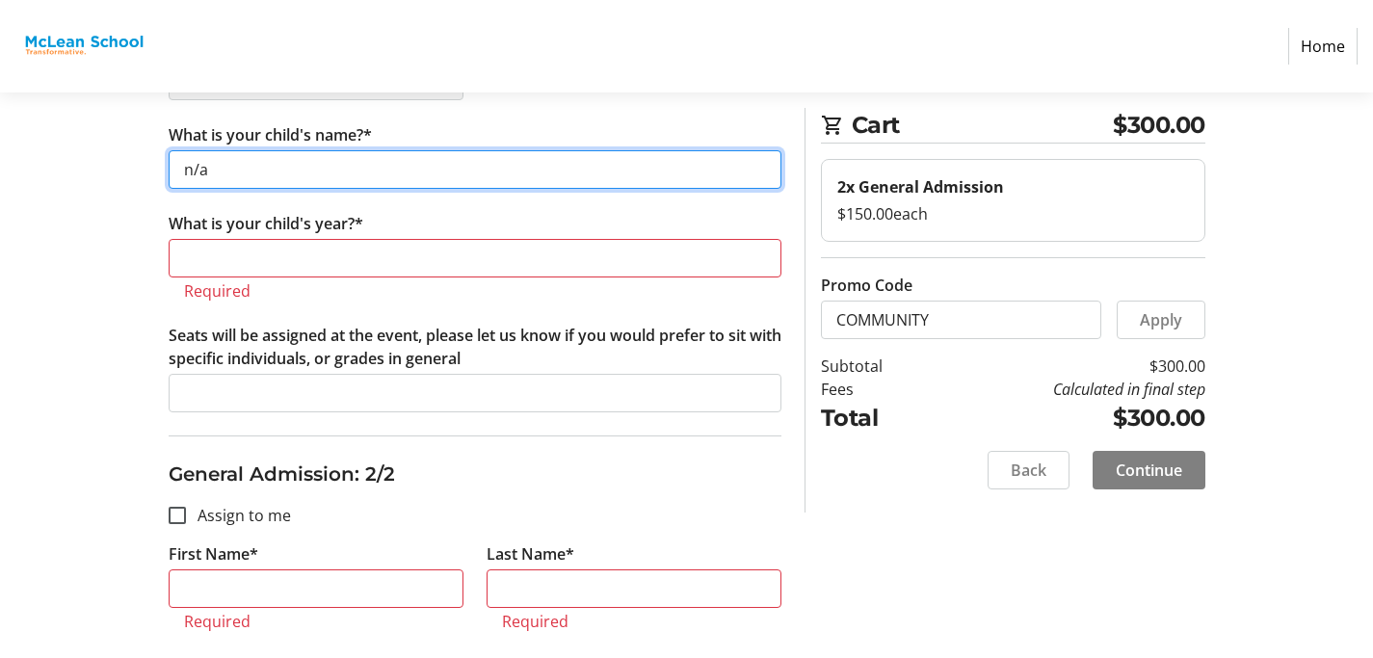
type input "n/a"
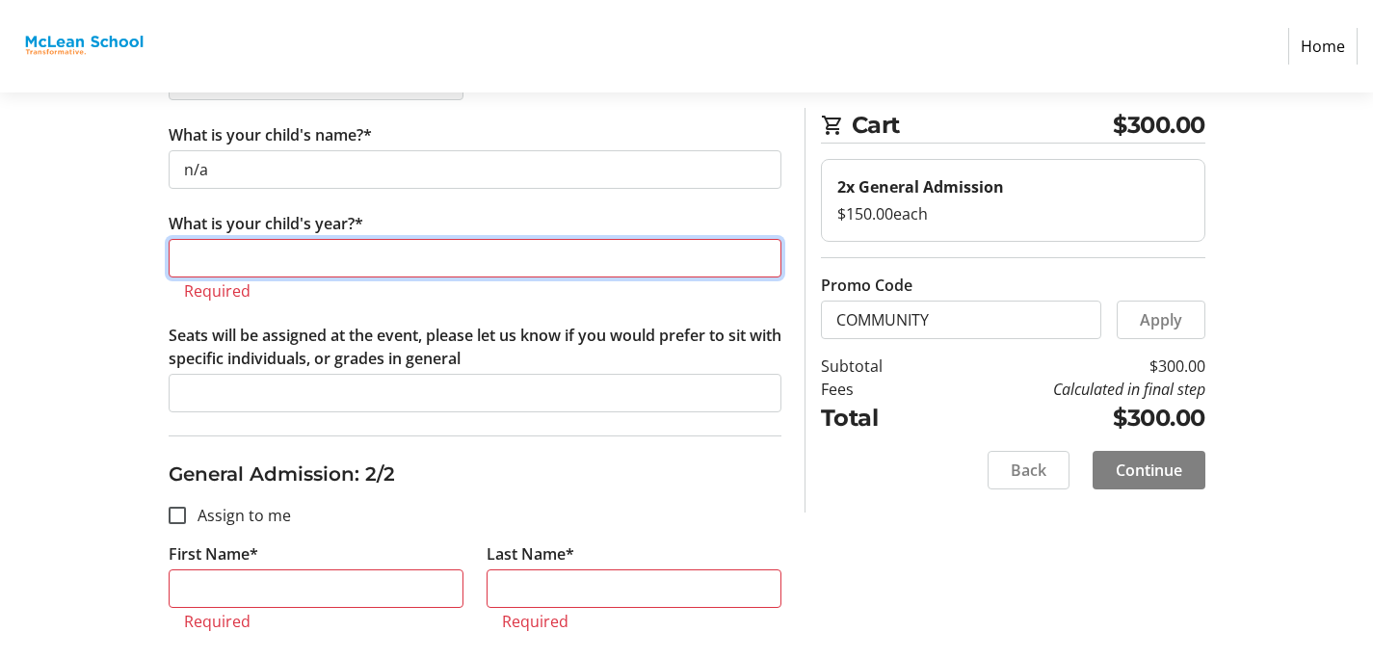
click at [234, 270] on input "What is your child's year?*" at bounding box center [475, 258] width 613 height 39
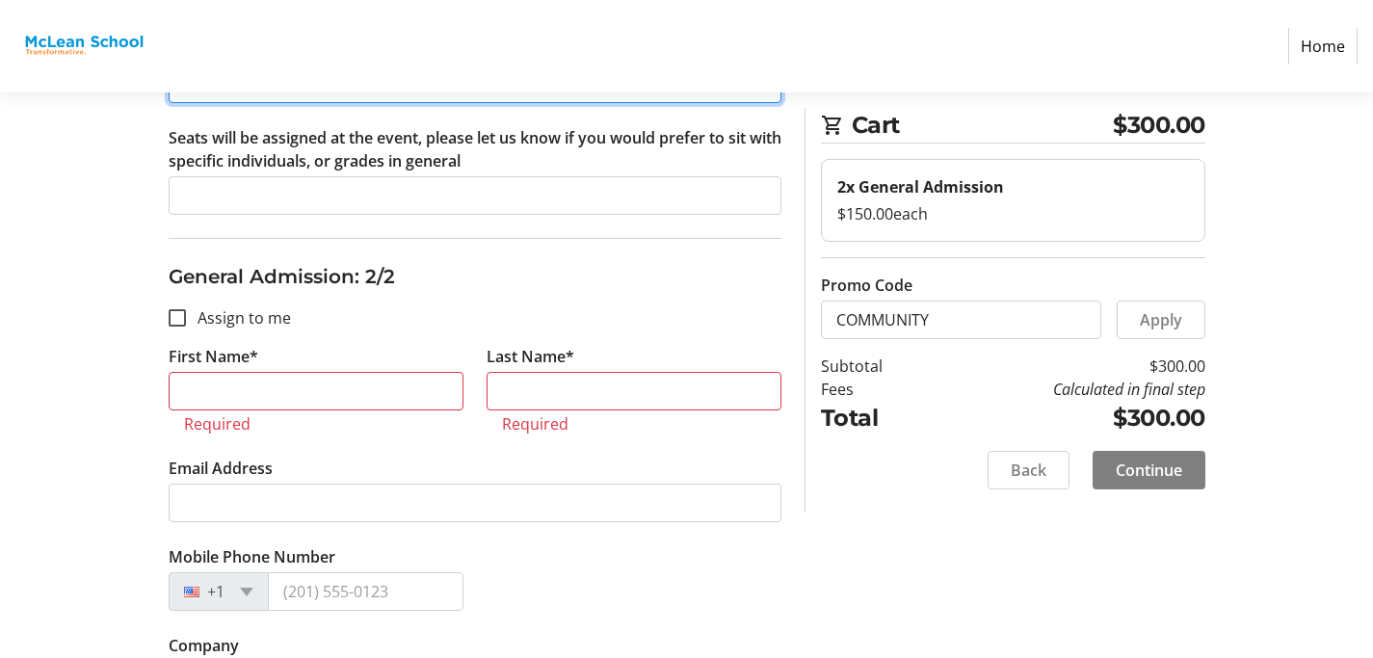
scroll to position [890, 0]
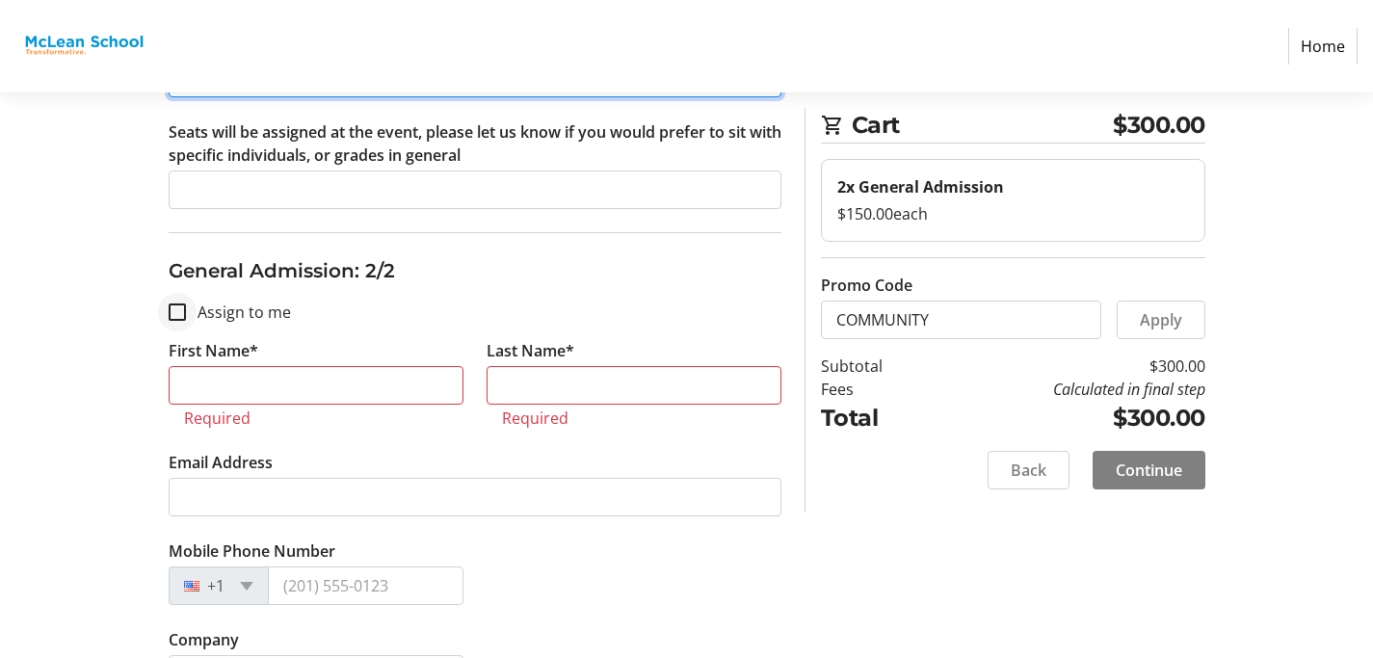
type input "n/a"
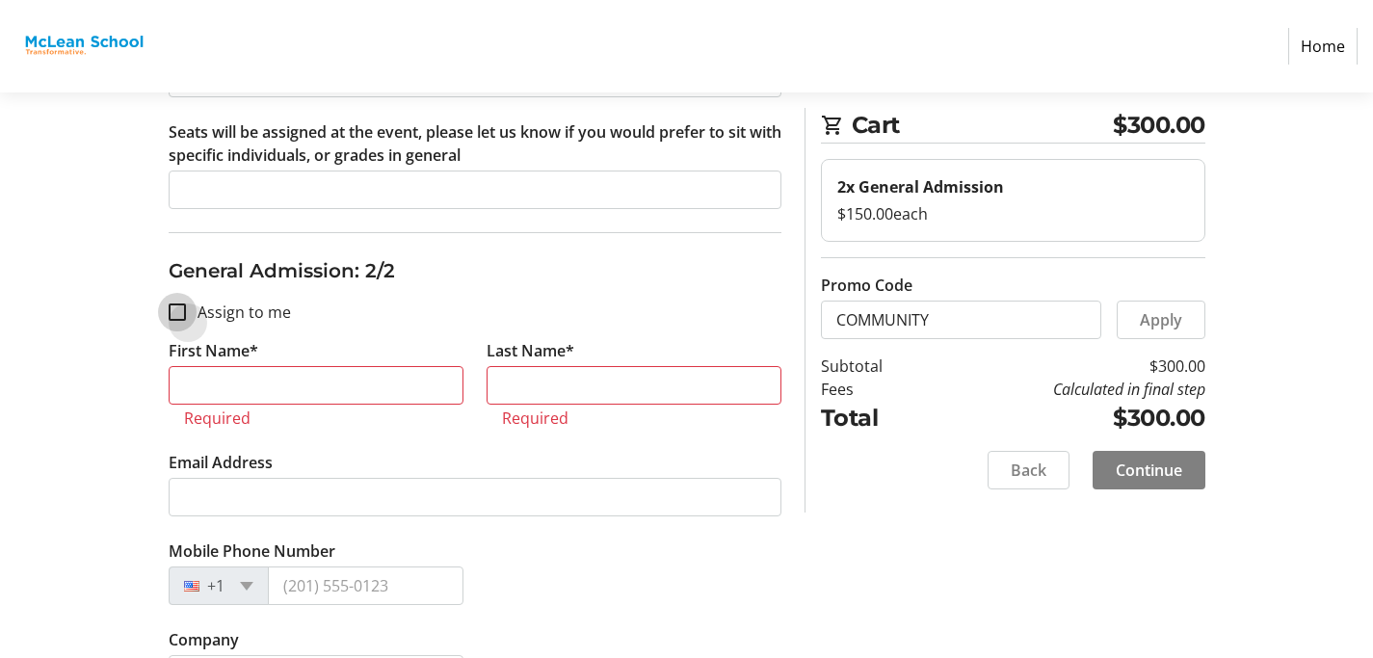
click at [180, 311] on input "Assign to me" at bounding box center [177, 311] width 17 height 17
checkbox input "true"
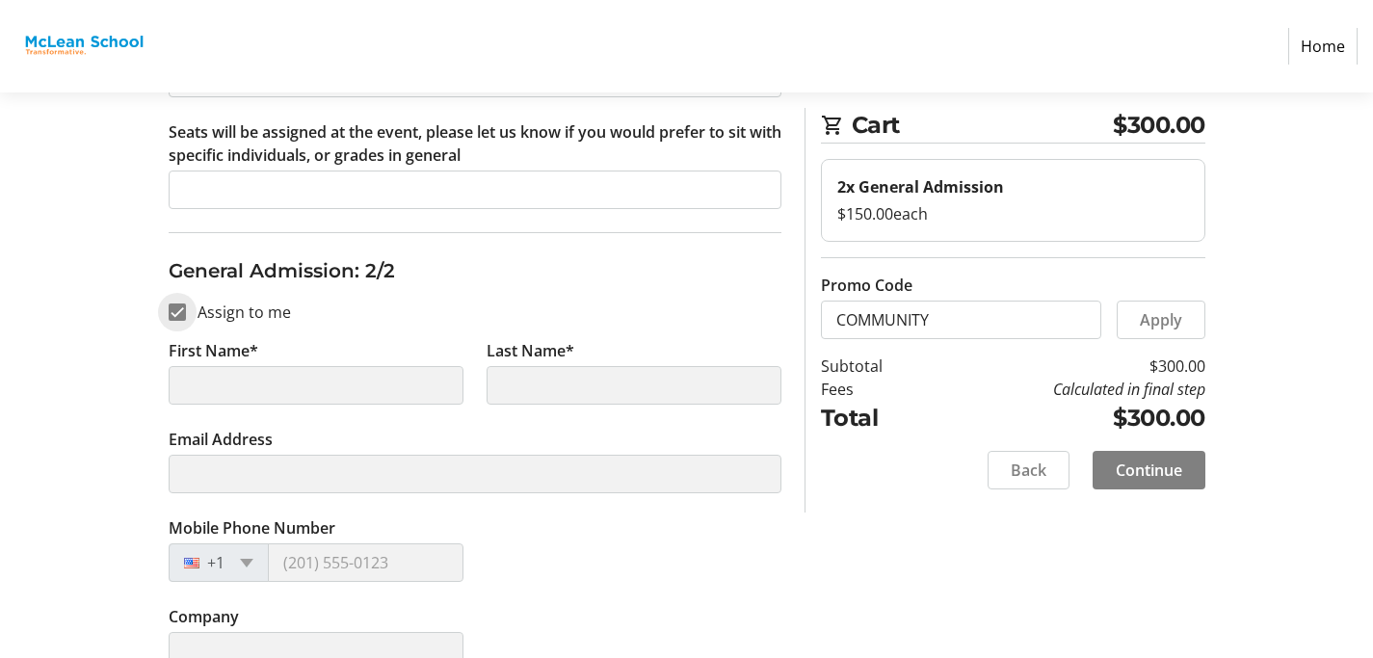
type input "[PERSON_NAME]"
type input "[EMAIL_ADDRESS][DOMAIN_NAME]"
type input "[PHONE_NUMBER]"
type input "[PERSON_NAME] School of Potomac"
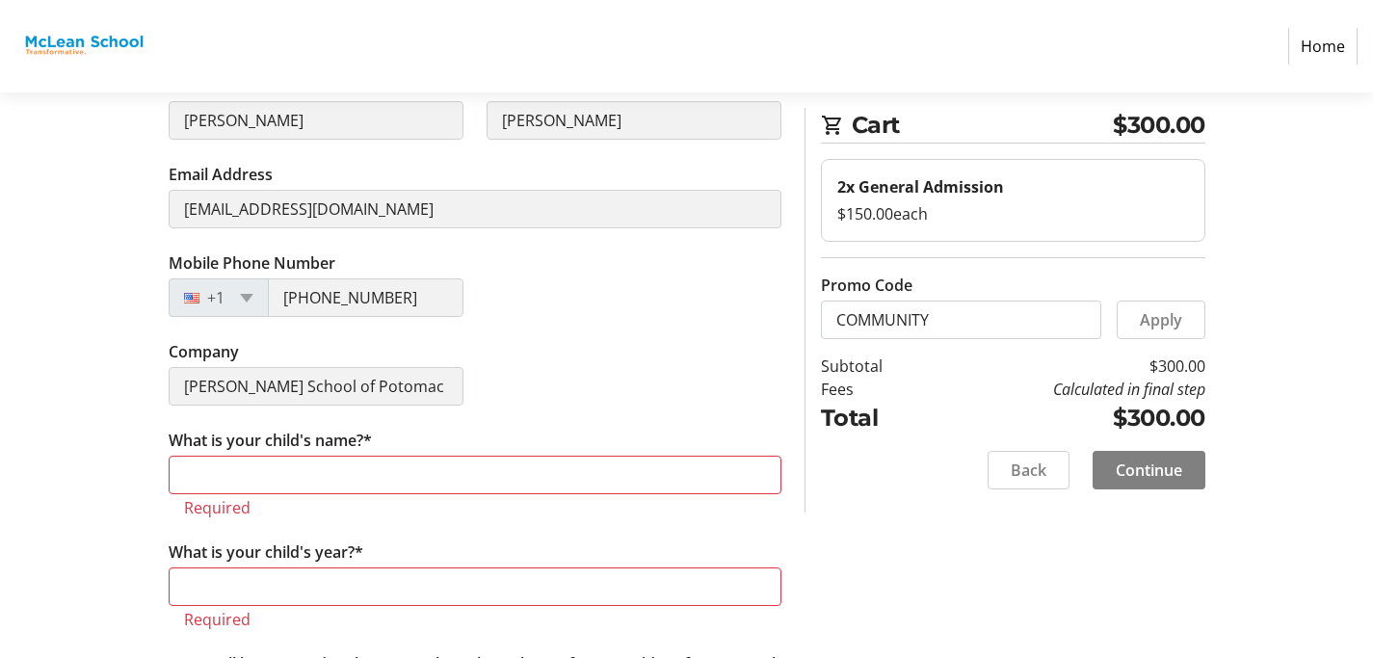
scroll to position [1203, 0]
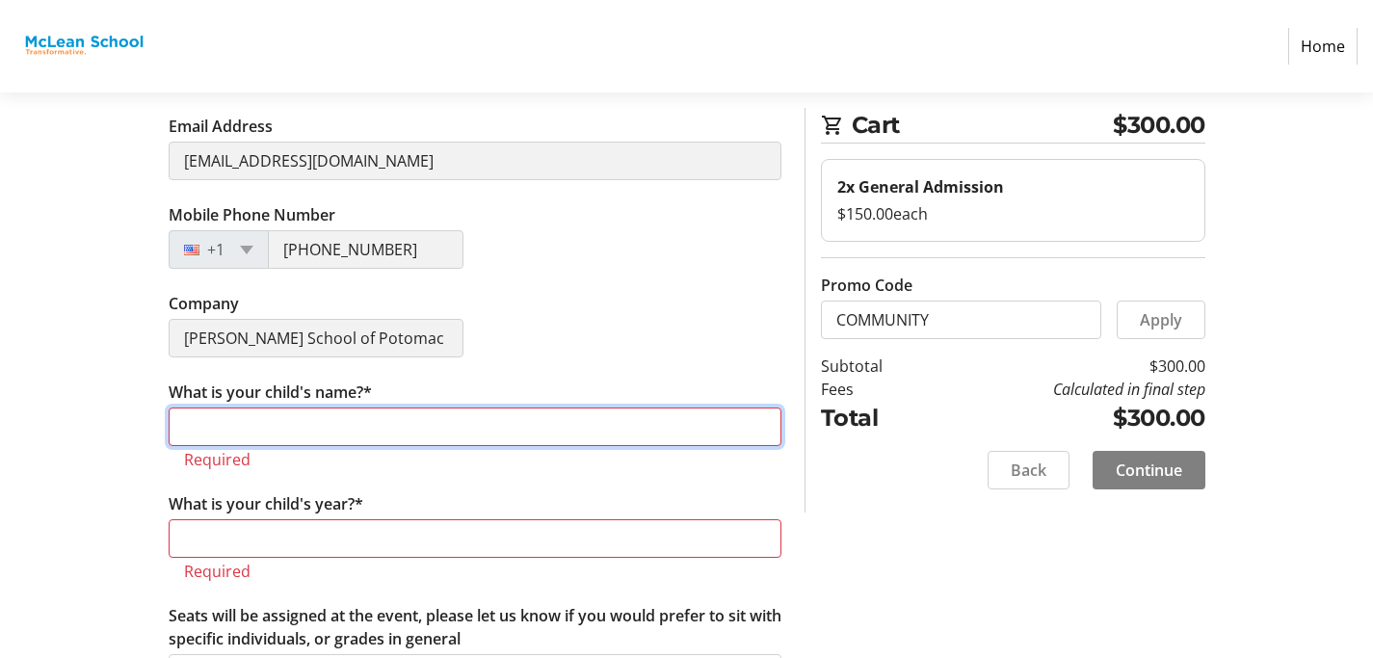
click at [299, 419] on input "What is your child's name?*" at bounding box center [475, 427] width 613 height 39
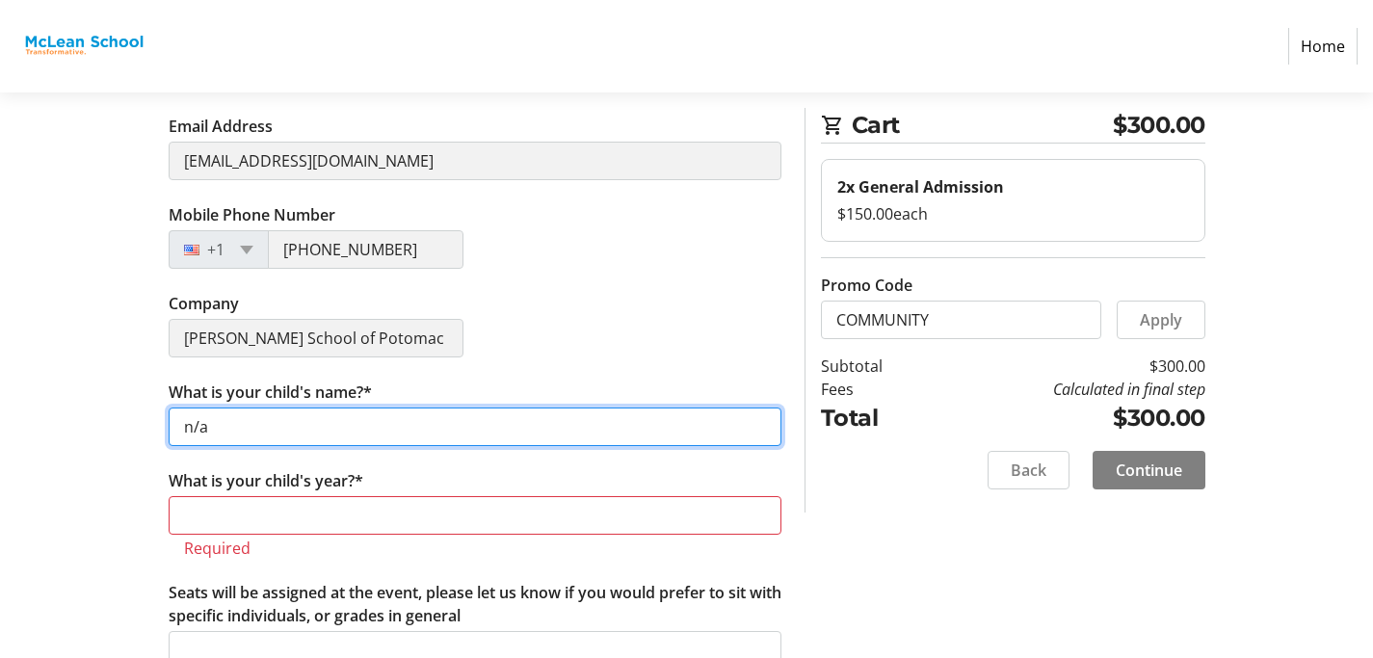
type input "n/a"
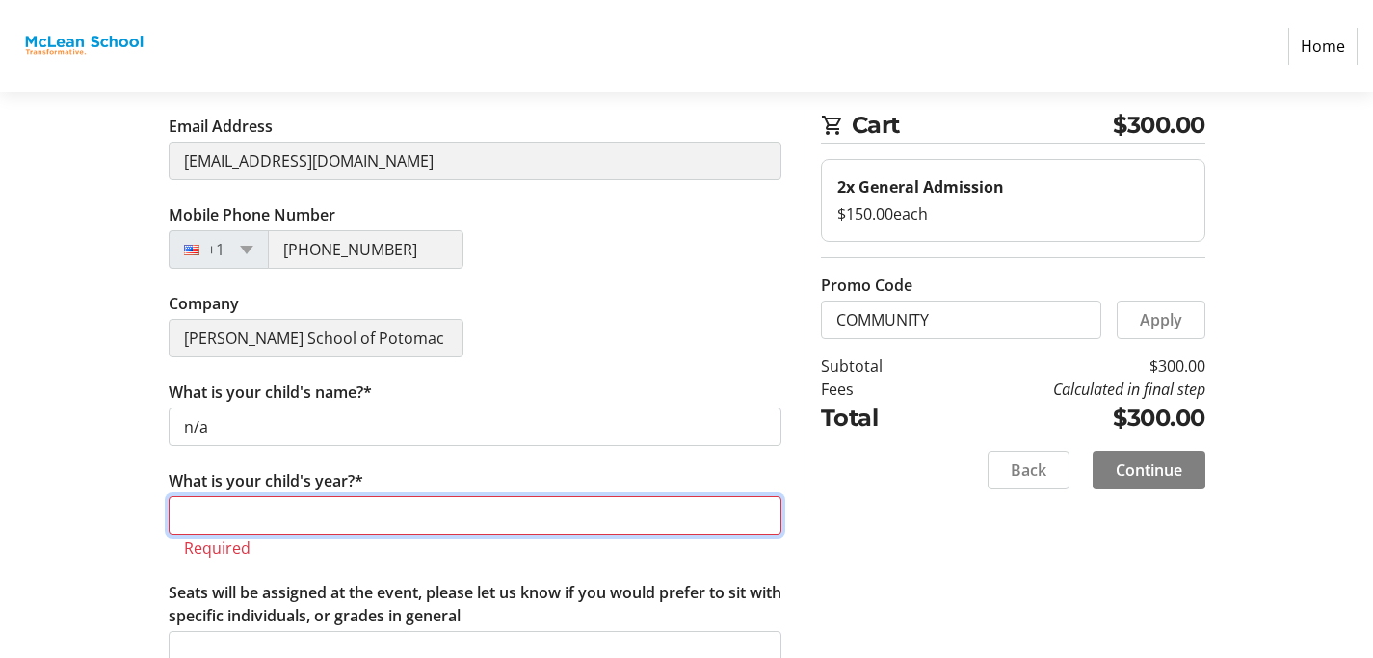
click at [251, 504] on input "What is your child's year?*" at bounding box center [475, 515] width 613 height 39
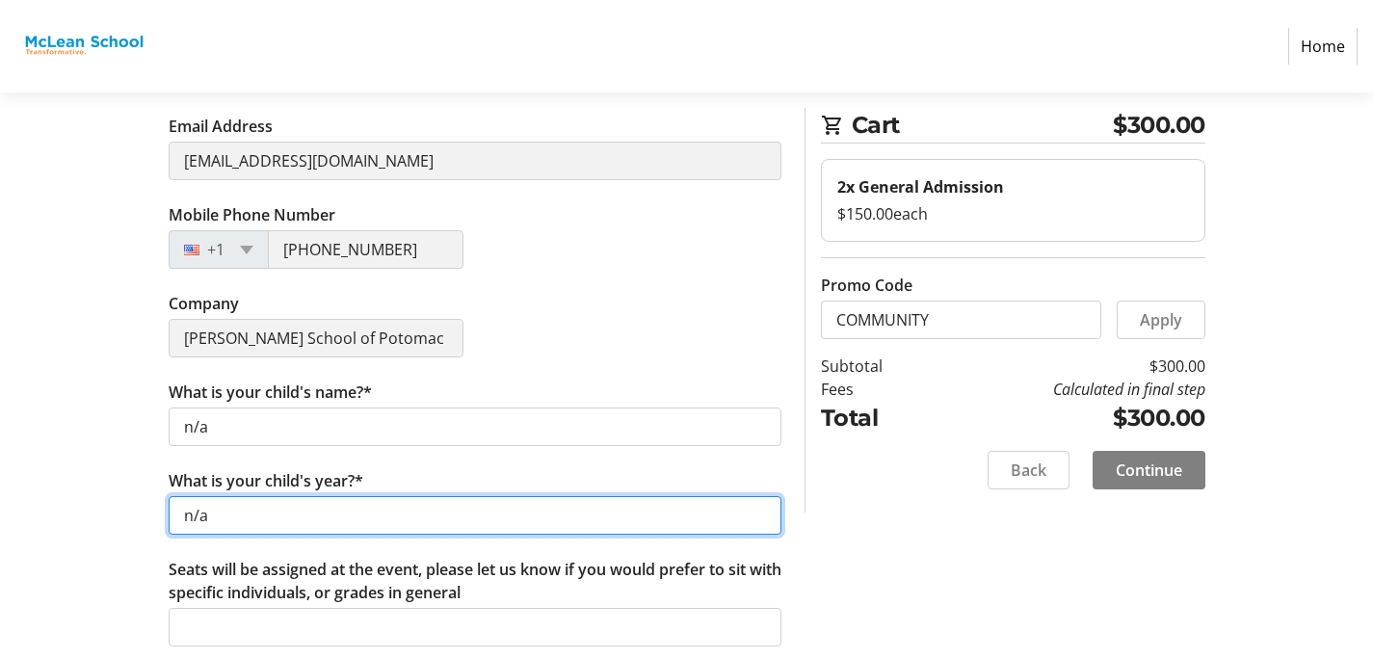
scroll to position [1215, 0]
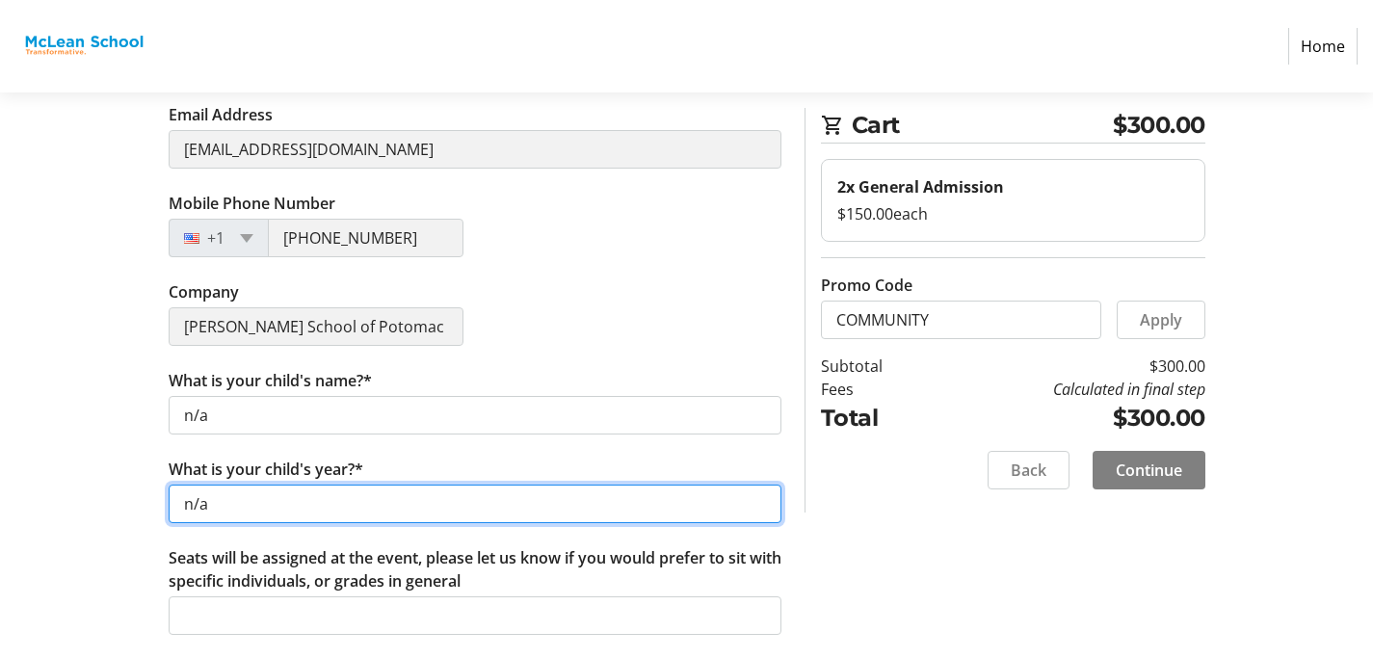
type input "n/a"
